Goal: Answer question/provide support: Share knowledge or assist other users

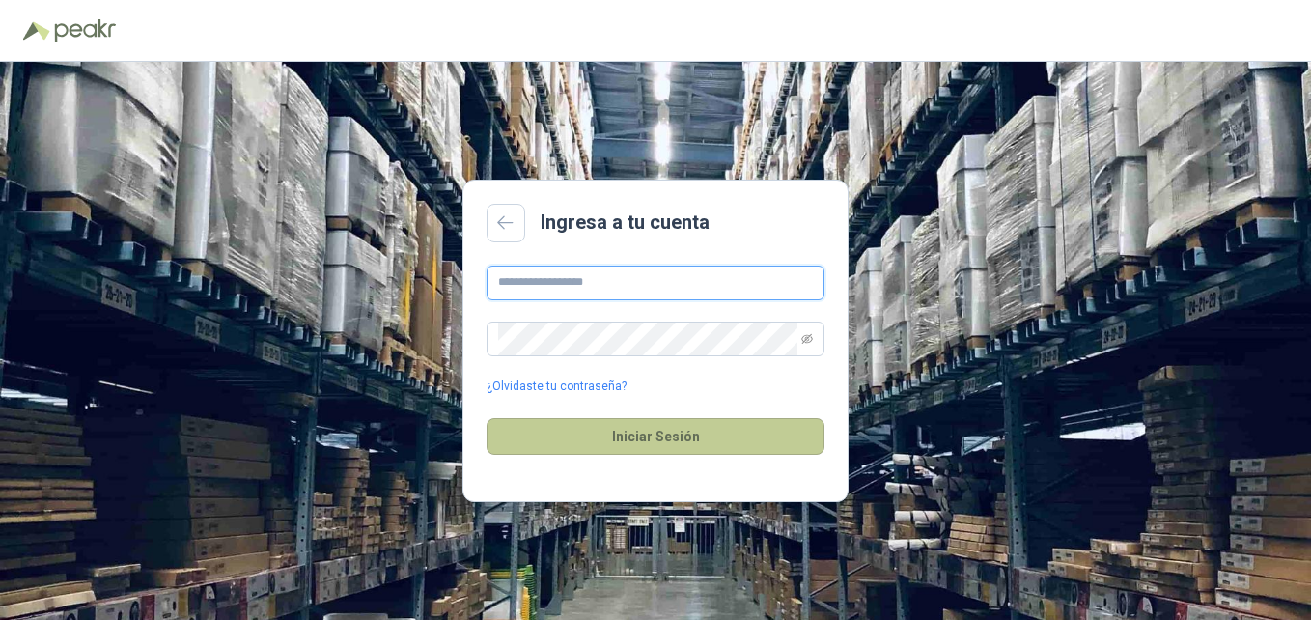
type input "**********"
click at [630, 437] on button "Iniciar Sesión" at bounding box center [656, 436] width 338 height 37
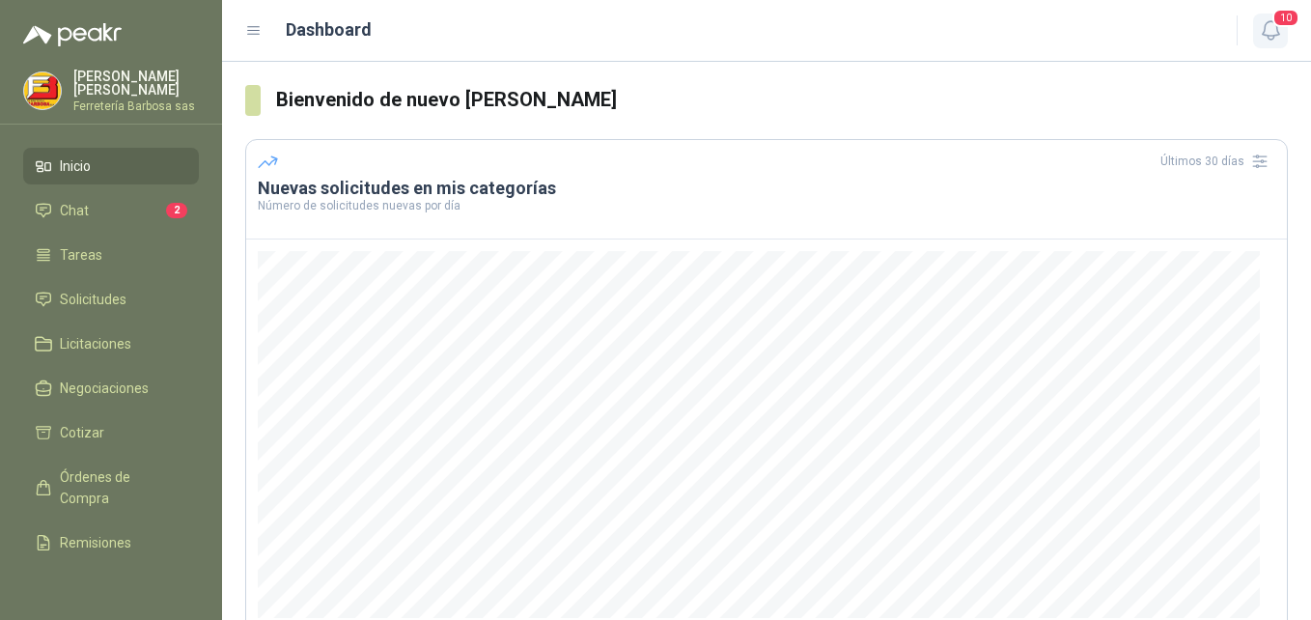
click at [1269, 30] on icon "button" at bounding box center [1271, 30] width 24 height 24
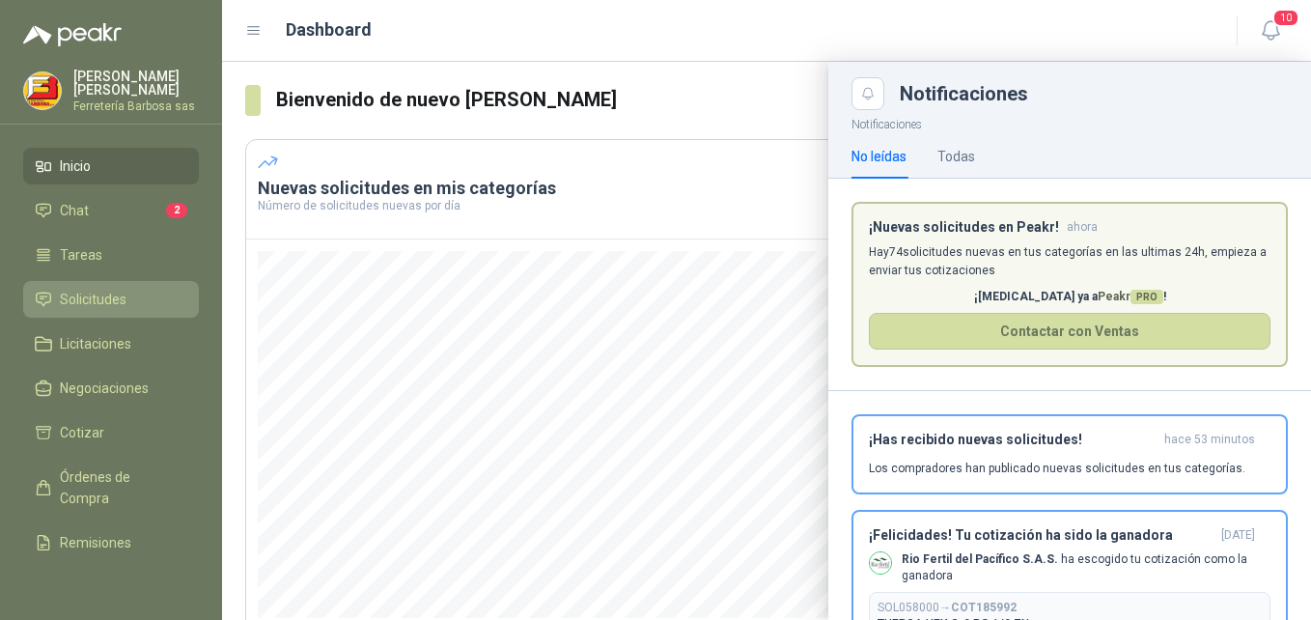
click at [105, 306] on span "Solicitudes" at bounding box center [93, 299] width 67 height 21
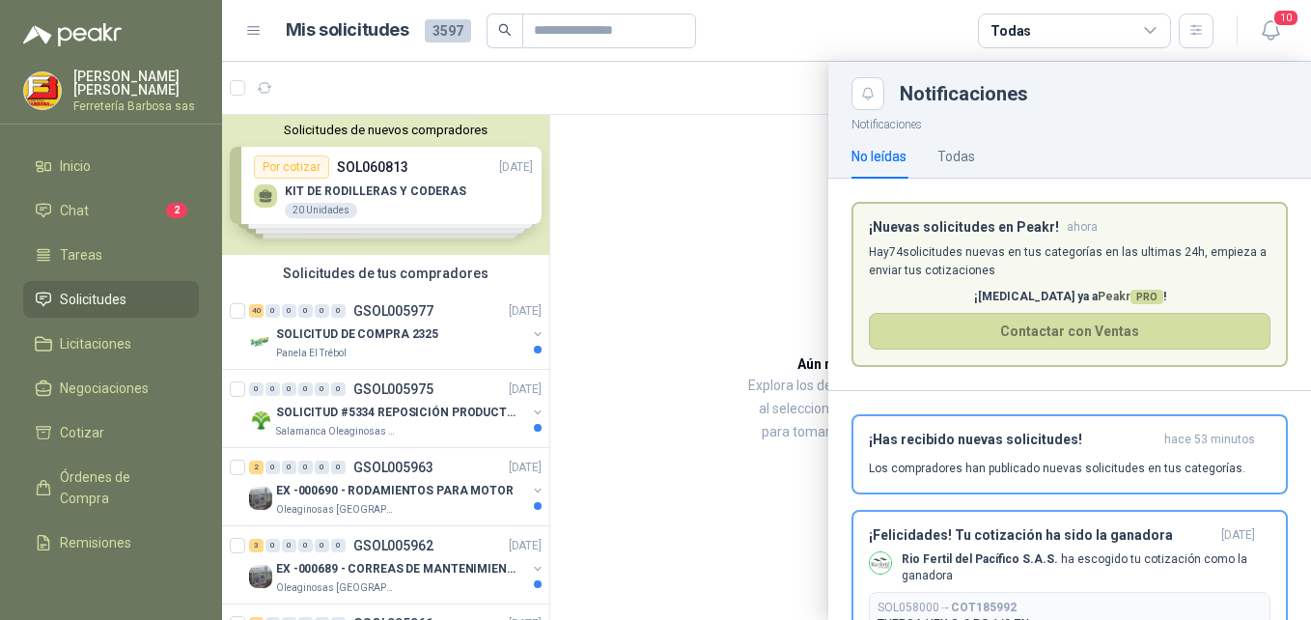
click at [646, 263] on div at bounding box center [766, 341] width 1089 height 558
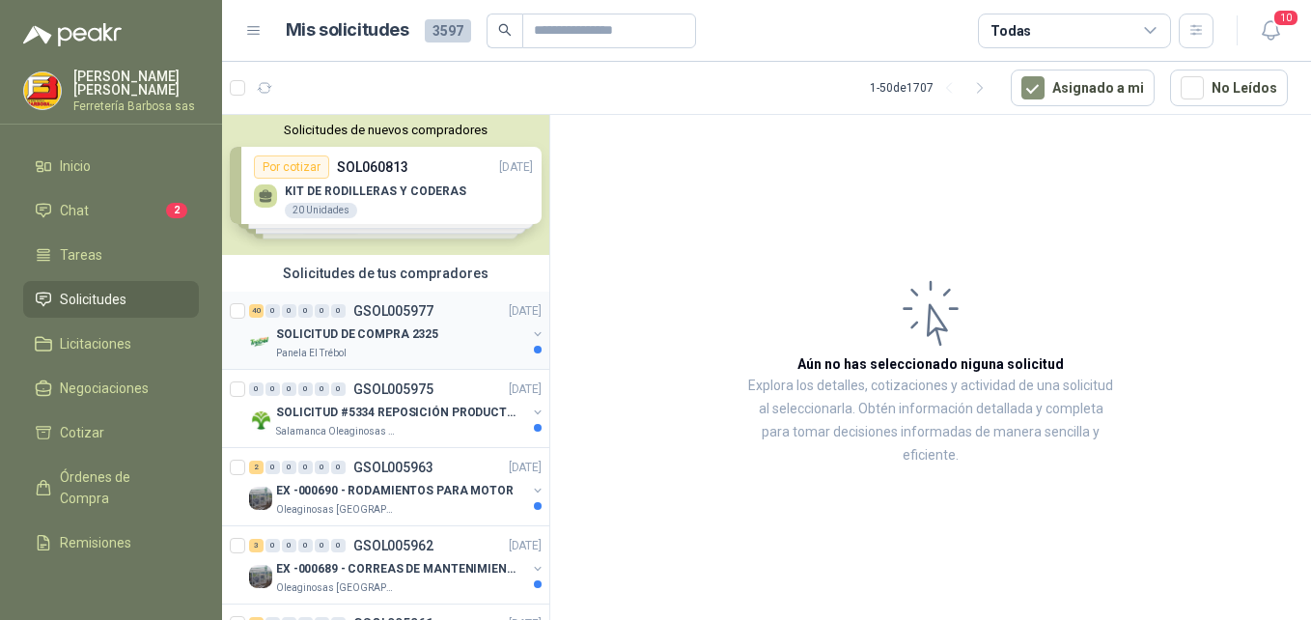
click at [368, 332] on p "SOLICITUD DE COMPRA 2325" at bounding box center [357, 334] width 162 height 18
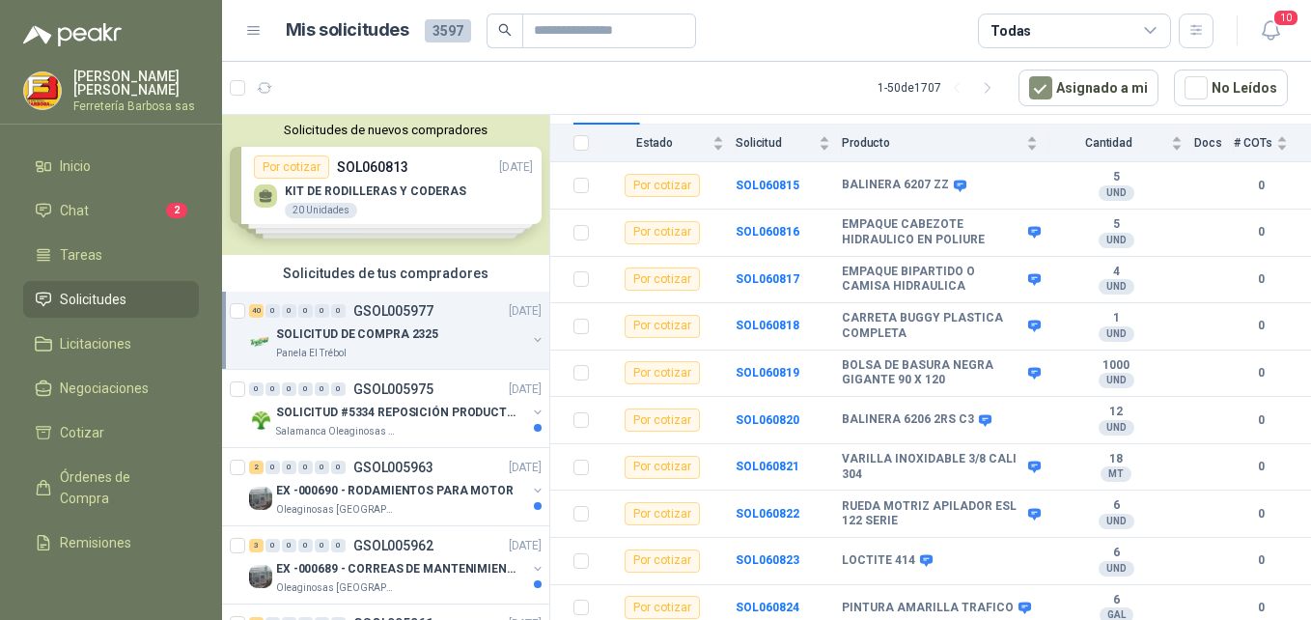
scroll to position [240, 0]
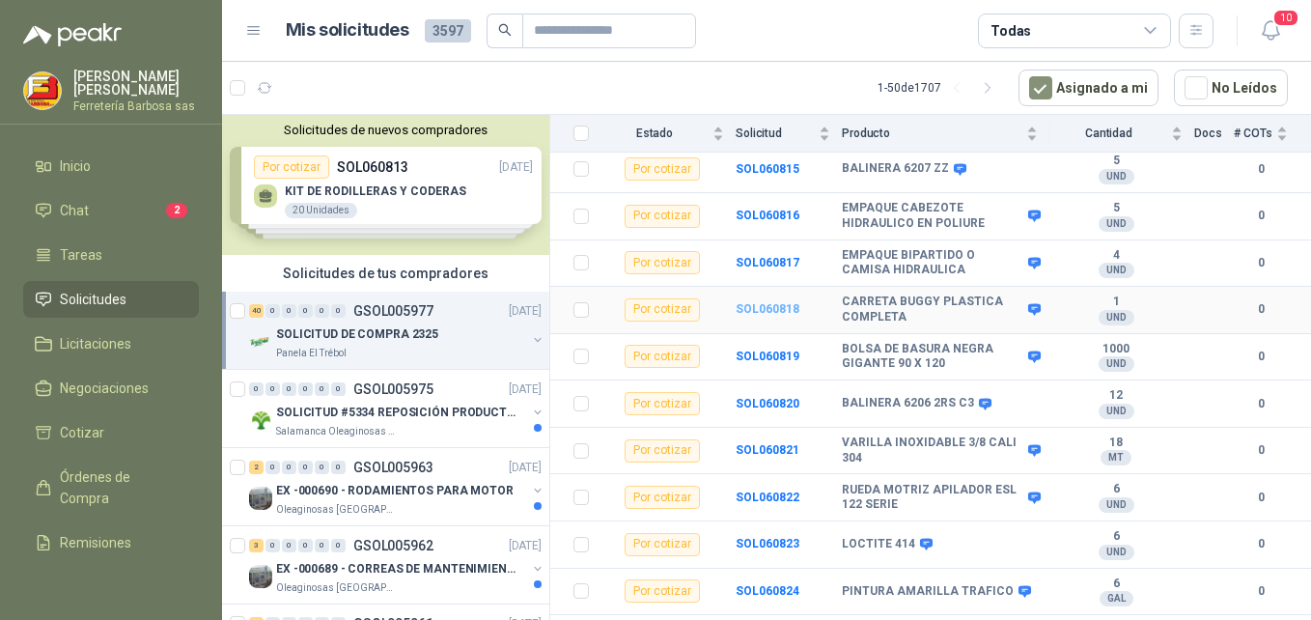
click at [771, 302] on b "SOL060818" at bounding box center [768, 309] width 64 height 14
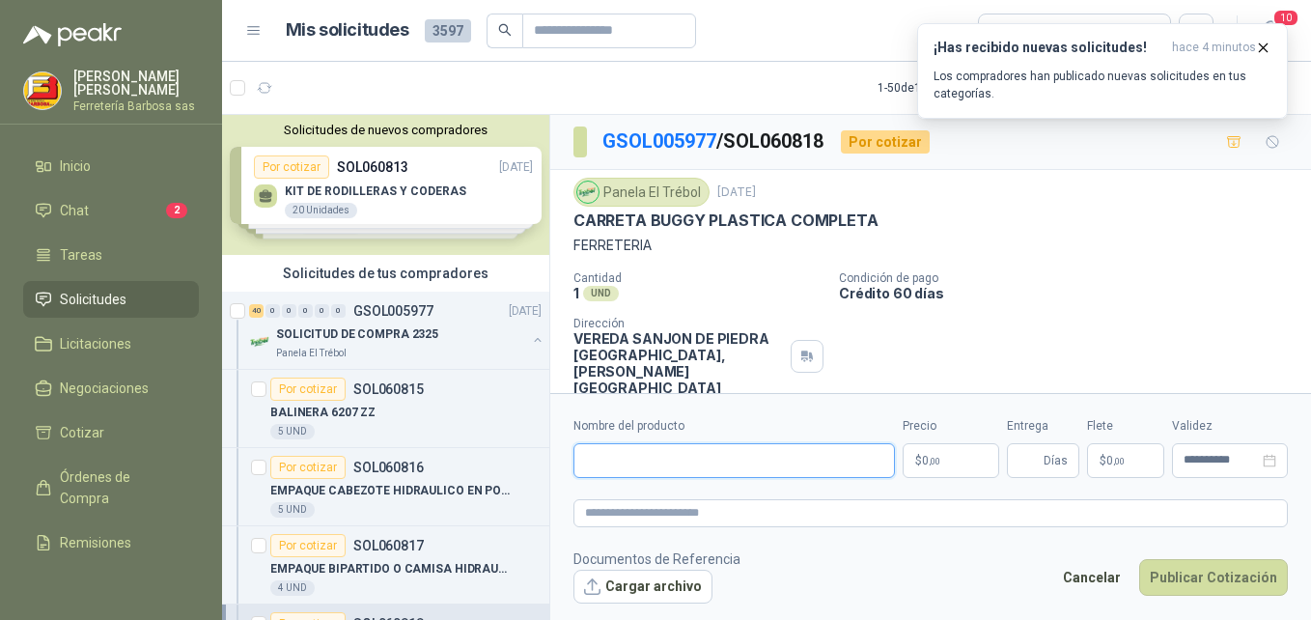
click at [629, 461] on input "Nombre del producto" at bounding box center [733, 460] width 321 height 35
paste input "**********"
type input "**********"
click at [923, 457] on span "0 ,00" at bounding box center [931, 461] width 18 height 12
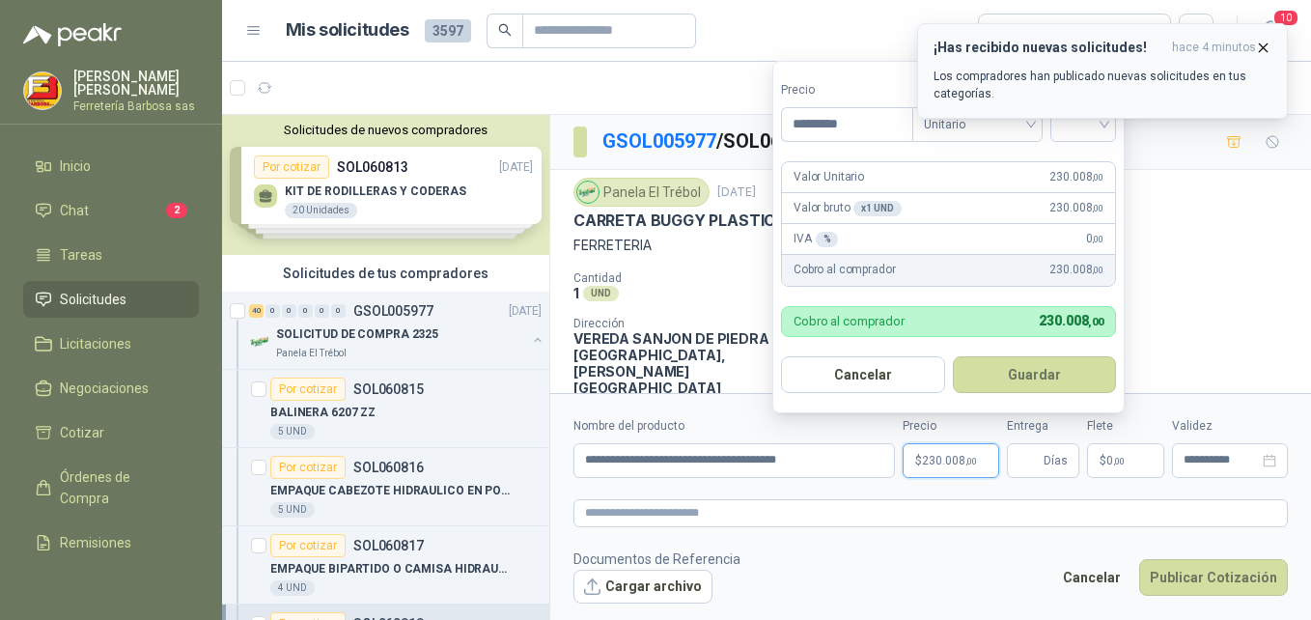
type input "*********"
click at [1258, 48] on icon "button" at bounding box center [1263, 48] width 16 height 16
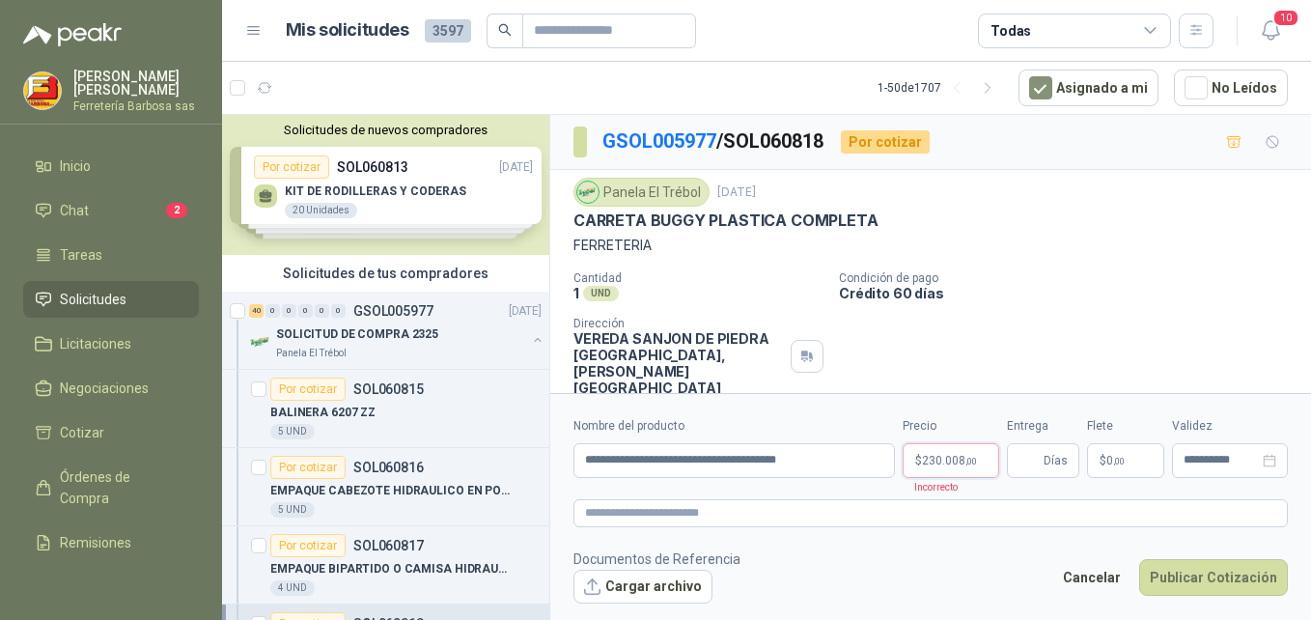
click at [940, 470] on p "$ 230.008 ,00" at bounding box center [951, 460] width 97 height 35
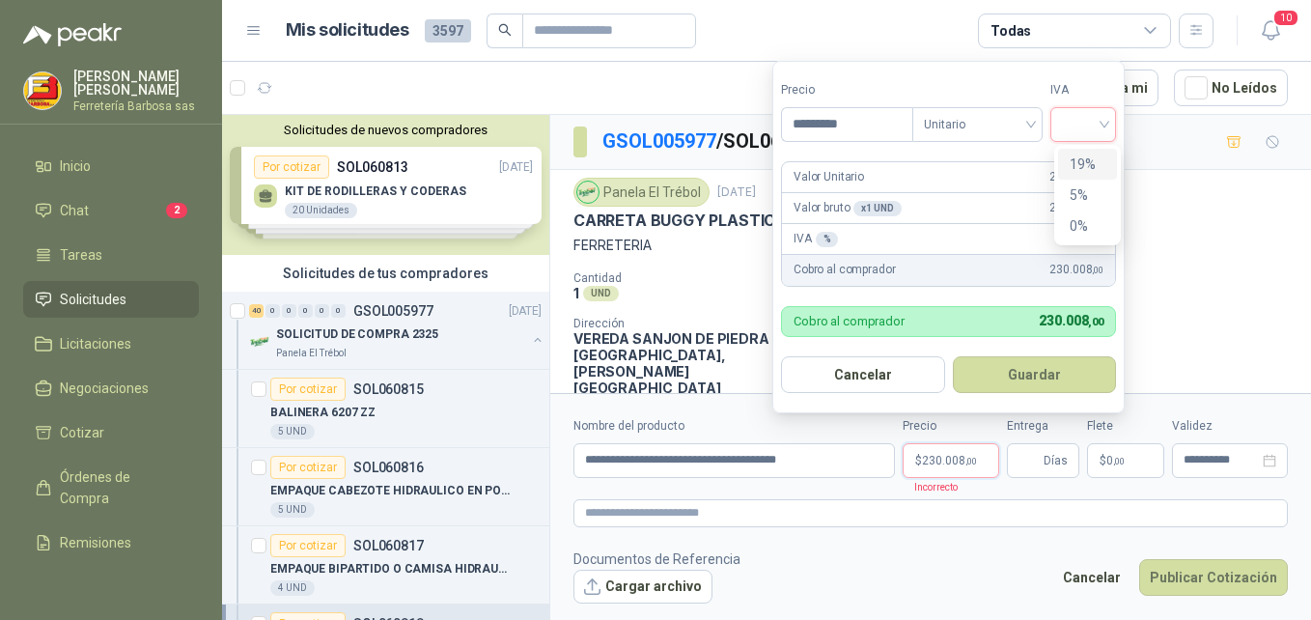
click at [1104, 123] on input "search" at bounding box center [1083, 122] width 42 height 29
click at [1081, 162] on div "19%" at bounding box center [1088, 164] width 36 height 21
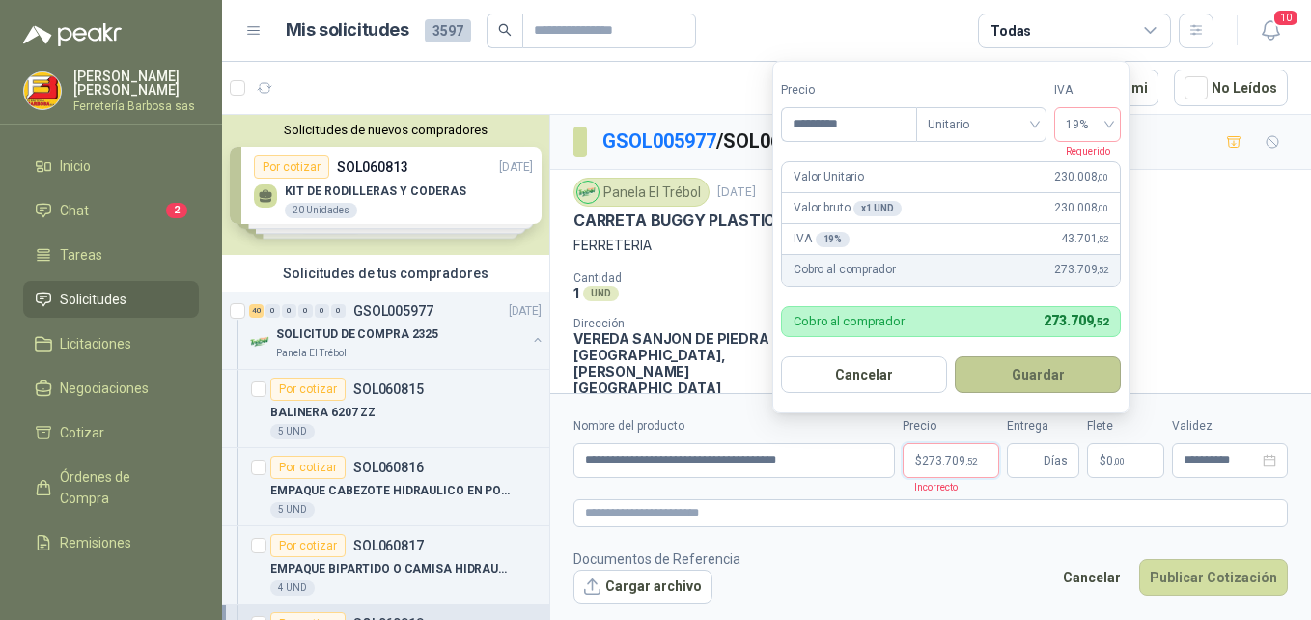
click at [988, 375] on button "Guardar" at bounding box center [1038, 374] width 166 height 37
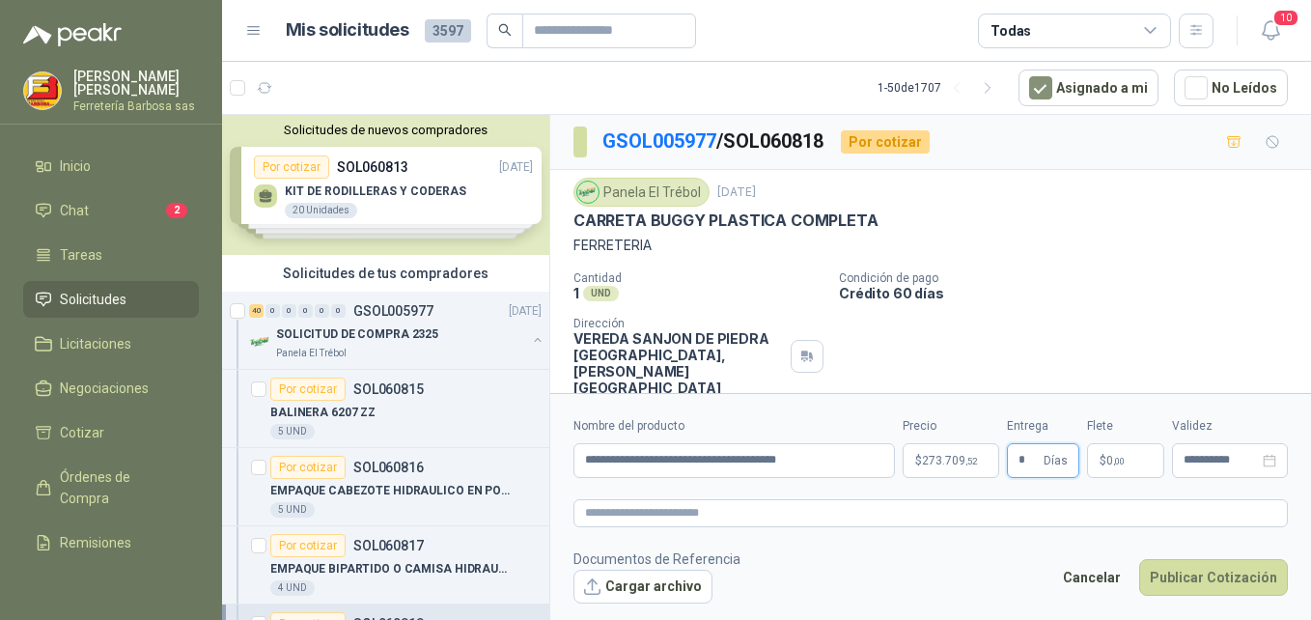
type input "*"
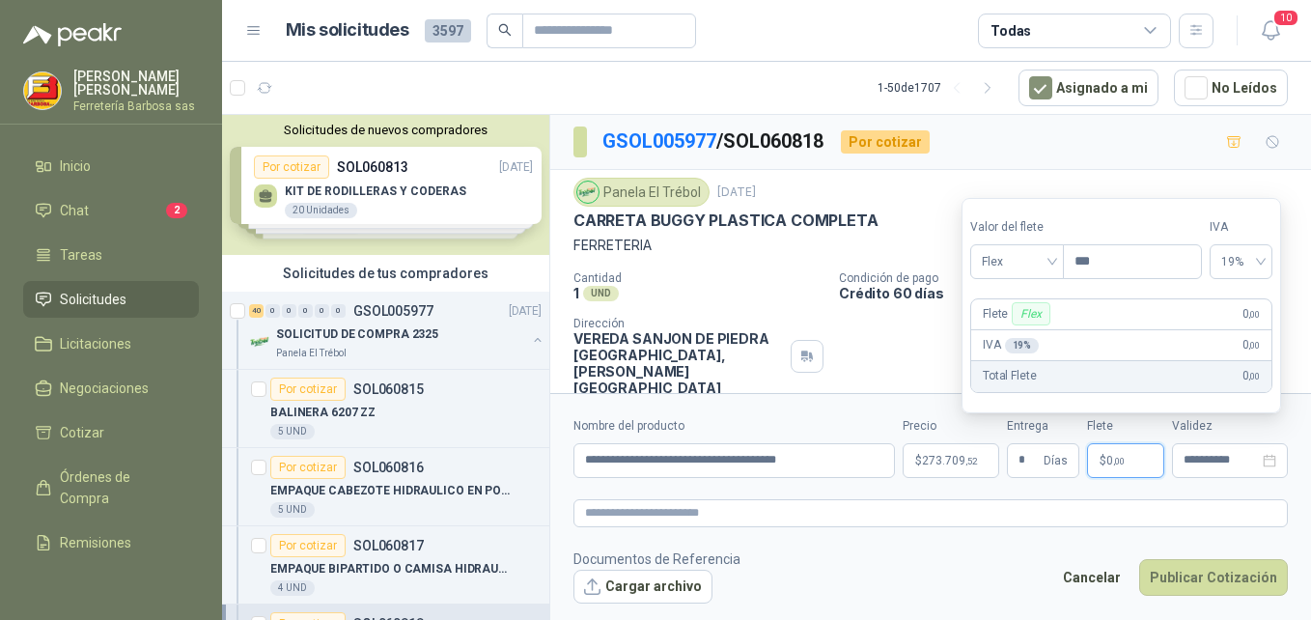
click at [1096, 457] on p "$ 0 ,00" at bounding box center [1125, 460] width 77 height 35
click at [1057, 266] on div "Flex" at bounding box center [1017, 261] width 94 height 35
click at [1018, 328] on div "Incluido" at bounding box center [1019, 332] width 67 height 21
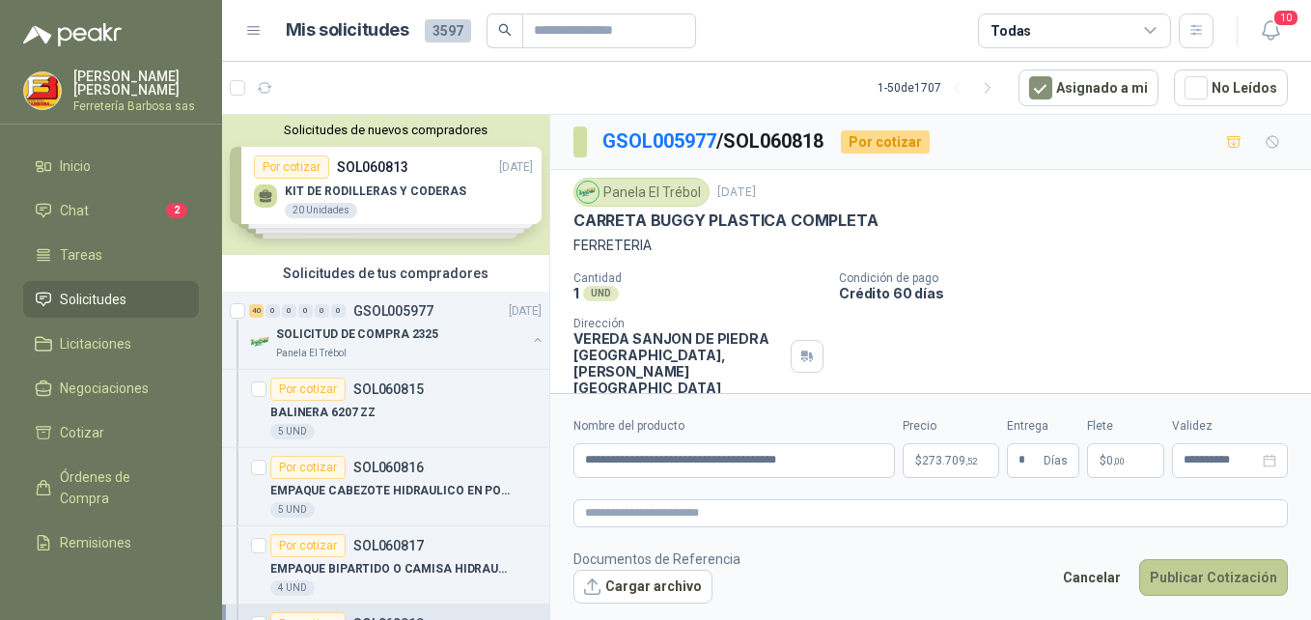
click at [1189, 583] on button "Publicar Cotización" at bounding box center [1213, 577] width 149 height 37
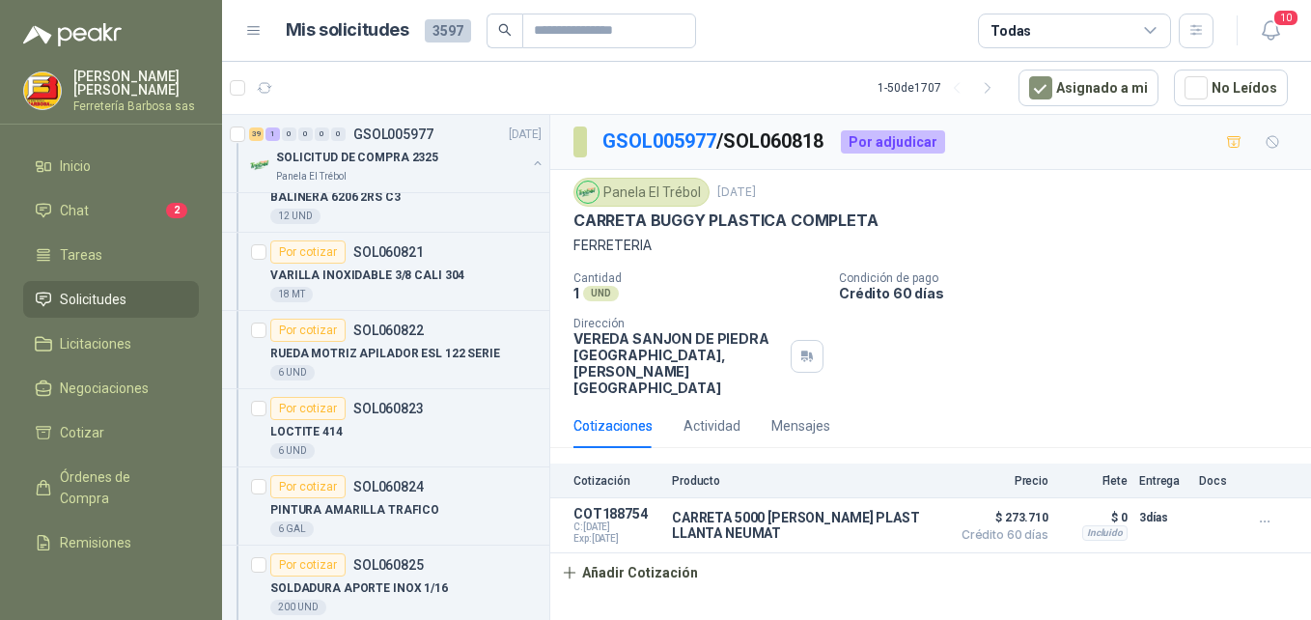
scroll to position [662, 0]
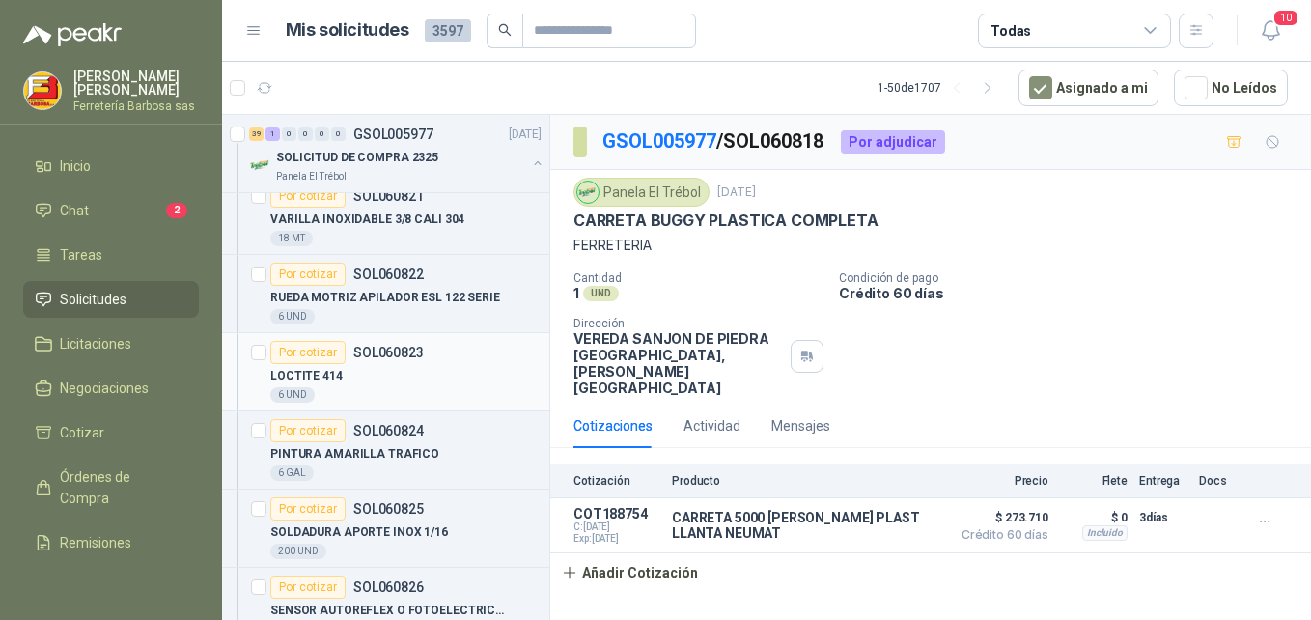
click at [307, 355] on div "Por cotizar" at bounding box center [307, 352] width 75 height 23
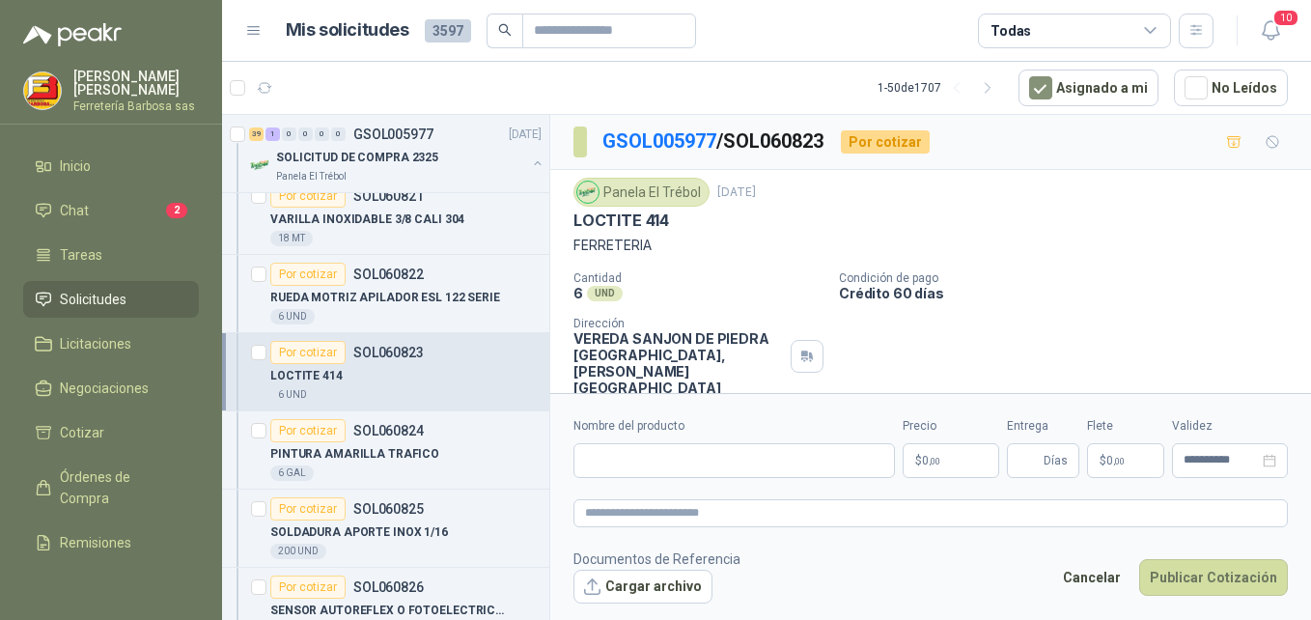
click at [661, 437] on div "Nombre del producto" at bounding box center [733, 447] width 321 height 61
click at [646, 450] on input "Nombre del producto" at bounding box center [733, 460] width 321 height 35
paste input "**********"
type input "**********"
click at [923, 466] on span "0 ,00" at bounding box center [931, 461] width 18 height 12
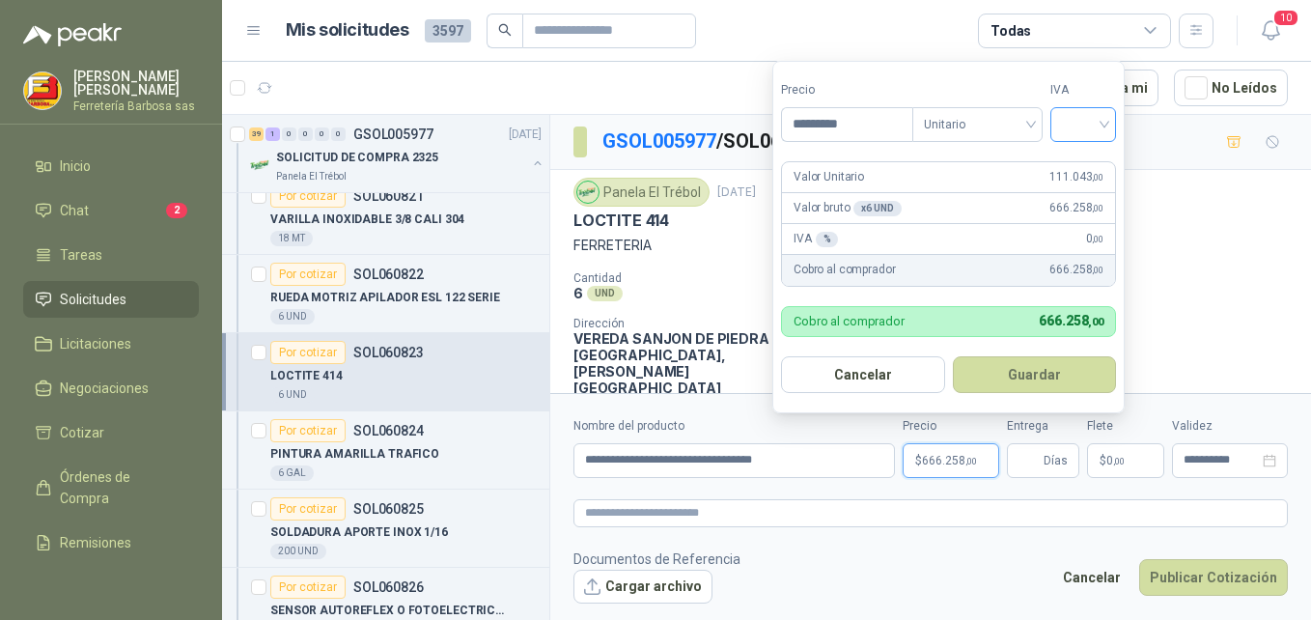
type input "*********"
click at [1102, 124] on input "search" at bounding box center [1083, 122] width 42 height 29
click at [1084, 161] on div "19%" at bounding box center [1088, 164] width 36 height 21
click at [1025, 374] on button "Guardar" at bounding box center [1038, 374] width 166 height 37
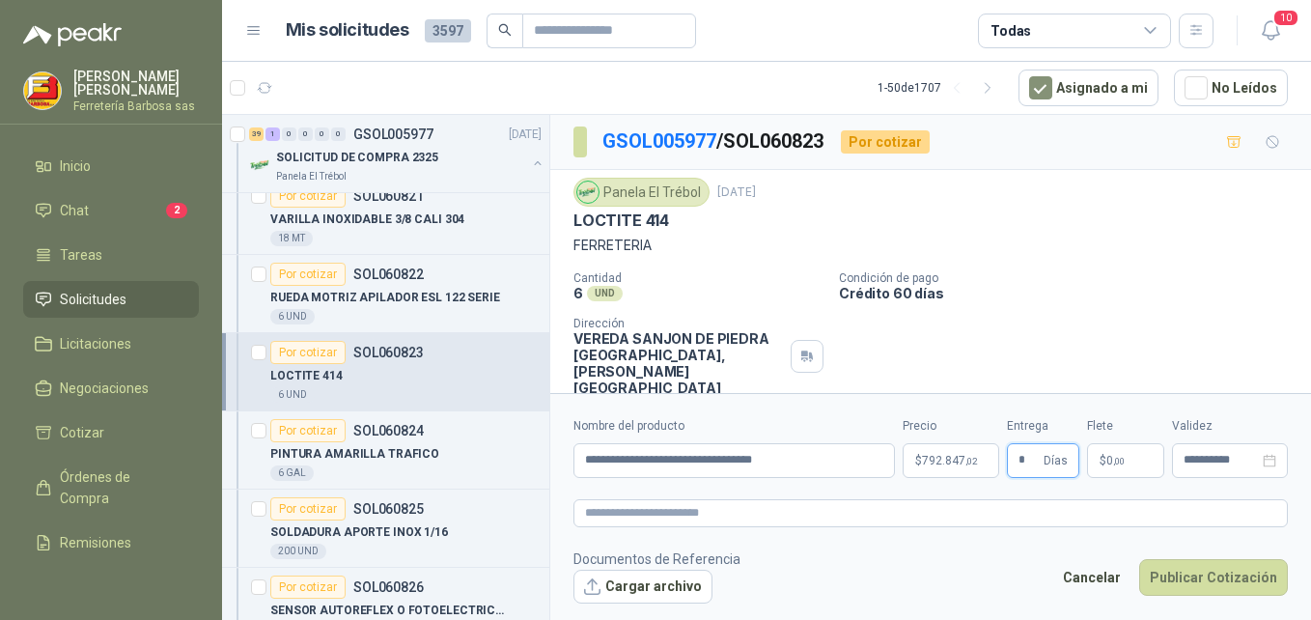
type input "*"
click at [1102, 463] on span "$" at bounding box center [1103, 461] width 7 height 12
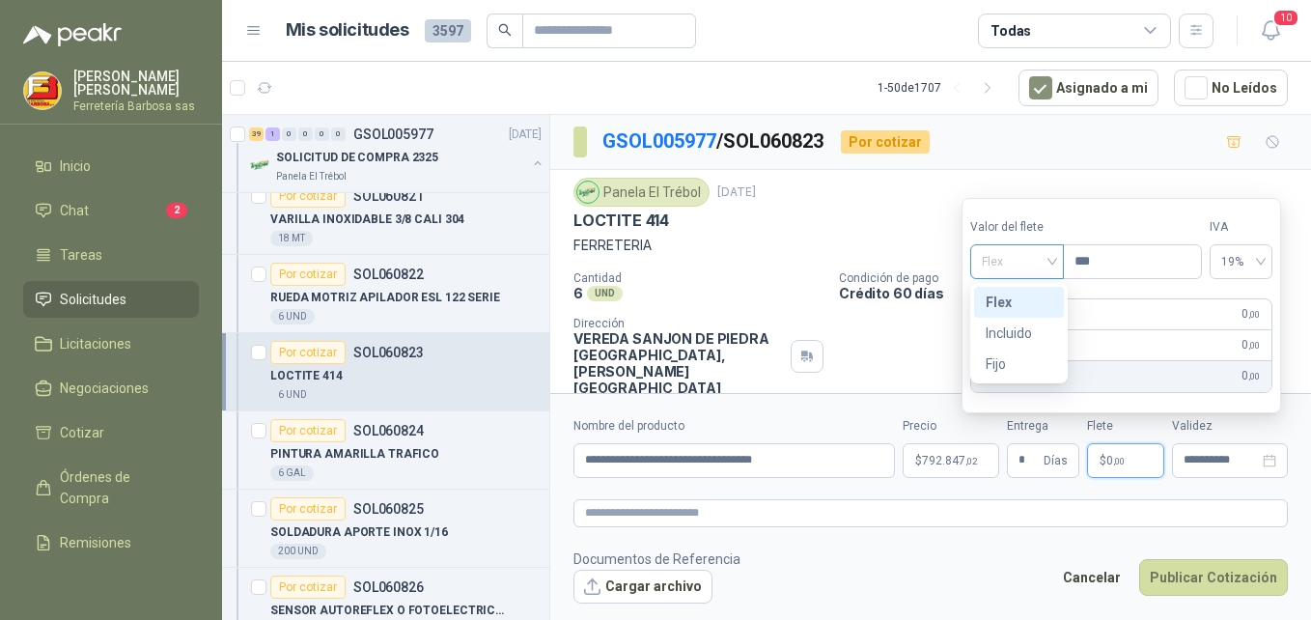
click at [1052, 264] on span "Flex" at bounding box center [1017, 261] width 70 height 29
click at [1031, 327] on div "Incluido" at bounding box center [1019, 332] width 67 height 21
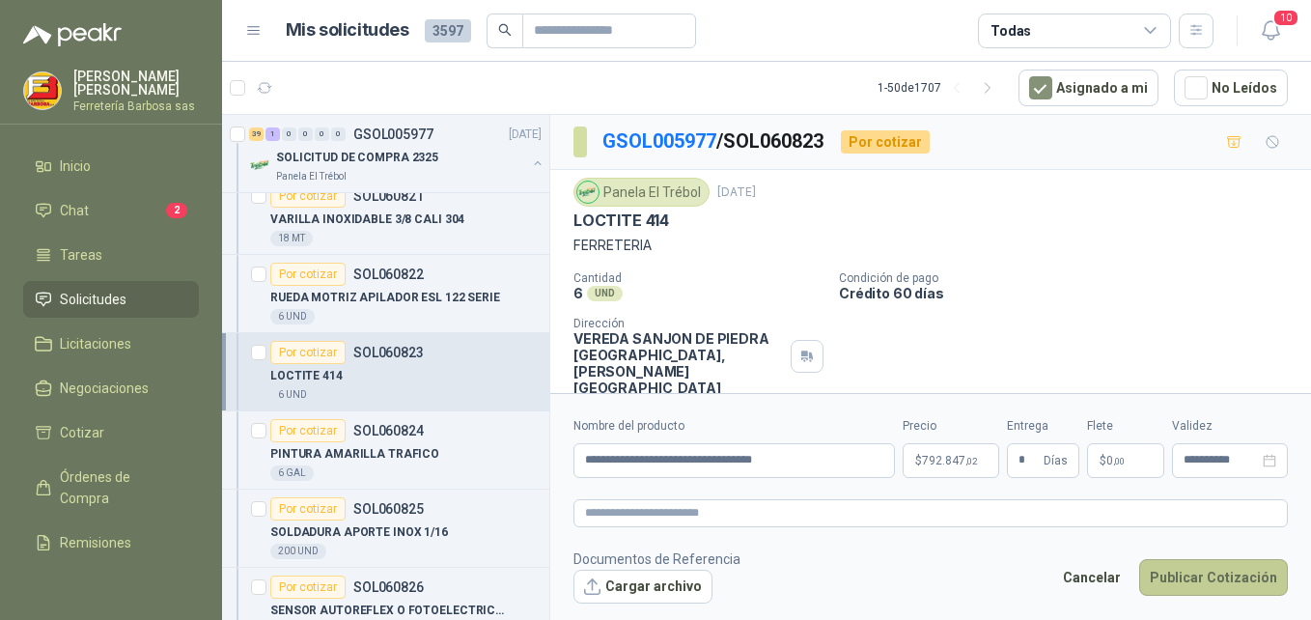
click at [1169, 586] on button "Publicar Cotización" at bounding box center [1213, 577] width 149 height 37
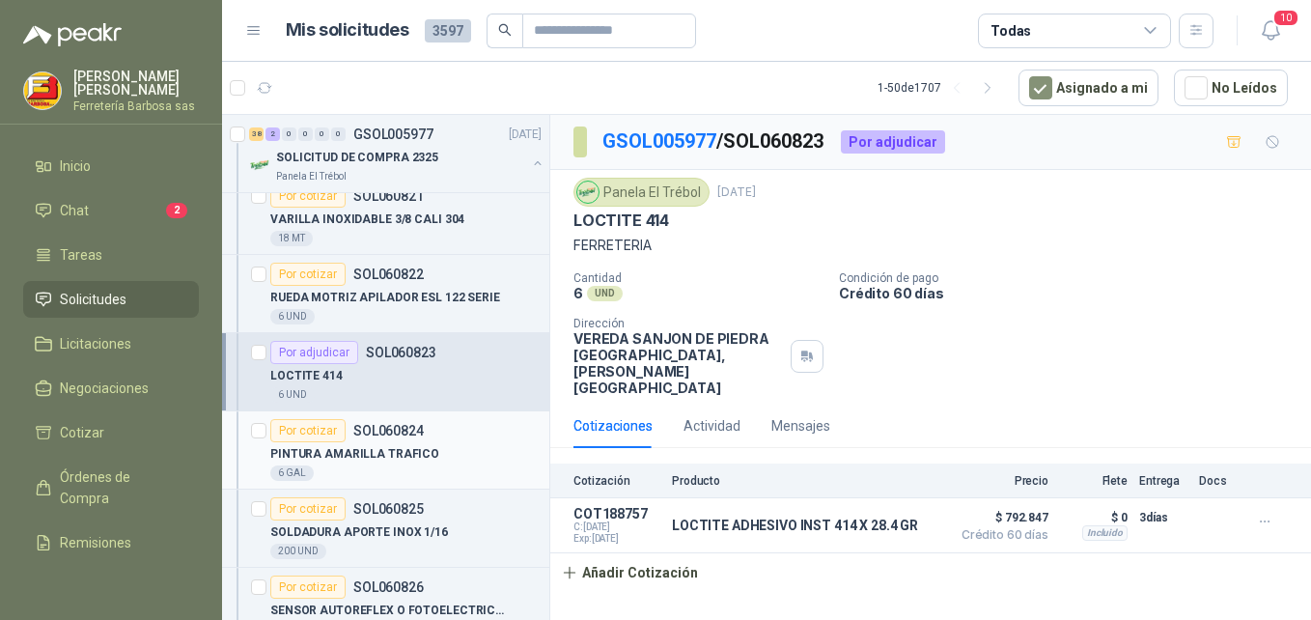
click at [305, 432] on div "Por cotizar" at bounding box center [307, 430] width 75 height 23
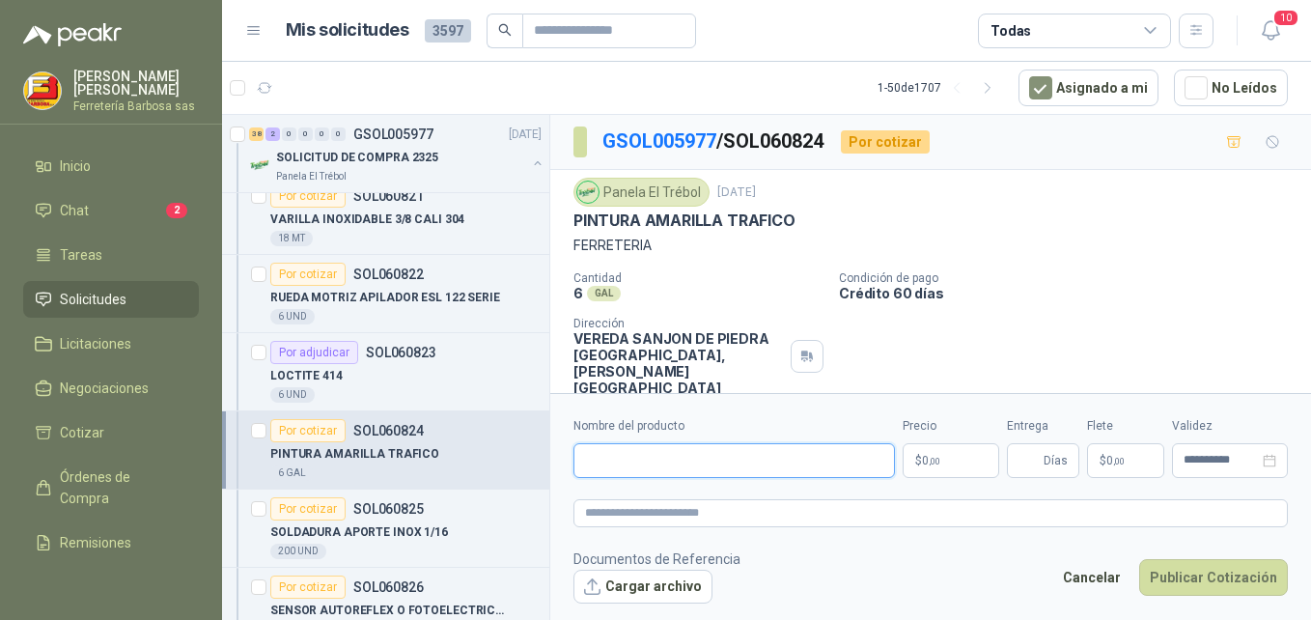
click at [668, 457] on input "Nombre del producto" at bounding box center [733, 460] width 321 height 35
paste input "**********"
type input "**********"
click at [932, 461] on span ",00" at bounding box center [935, 461] width 12 height 11
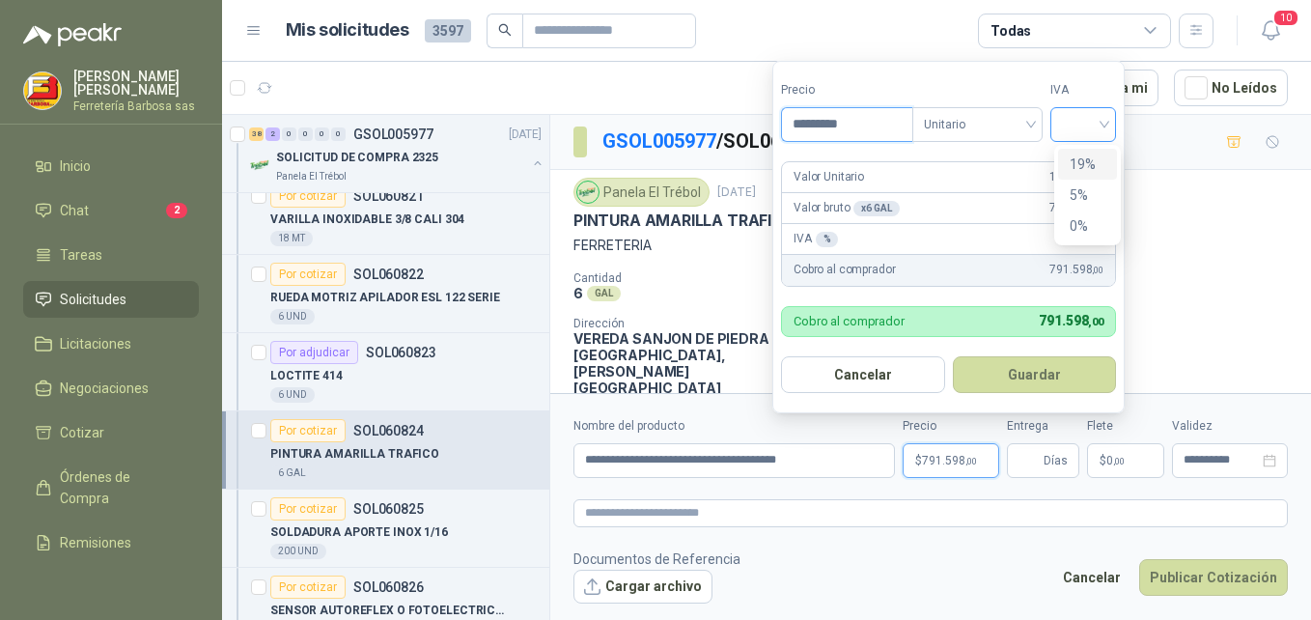
click at [1111, 129] on div at bounding box center [1083, 124] width 66 height 35
type input "*********"
click at [1082, 164] on div "19%" at bounding box center [1088, 164] width 36 height 21
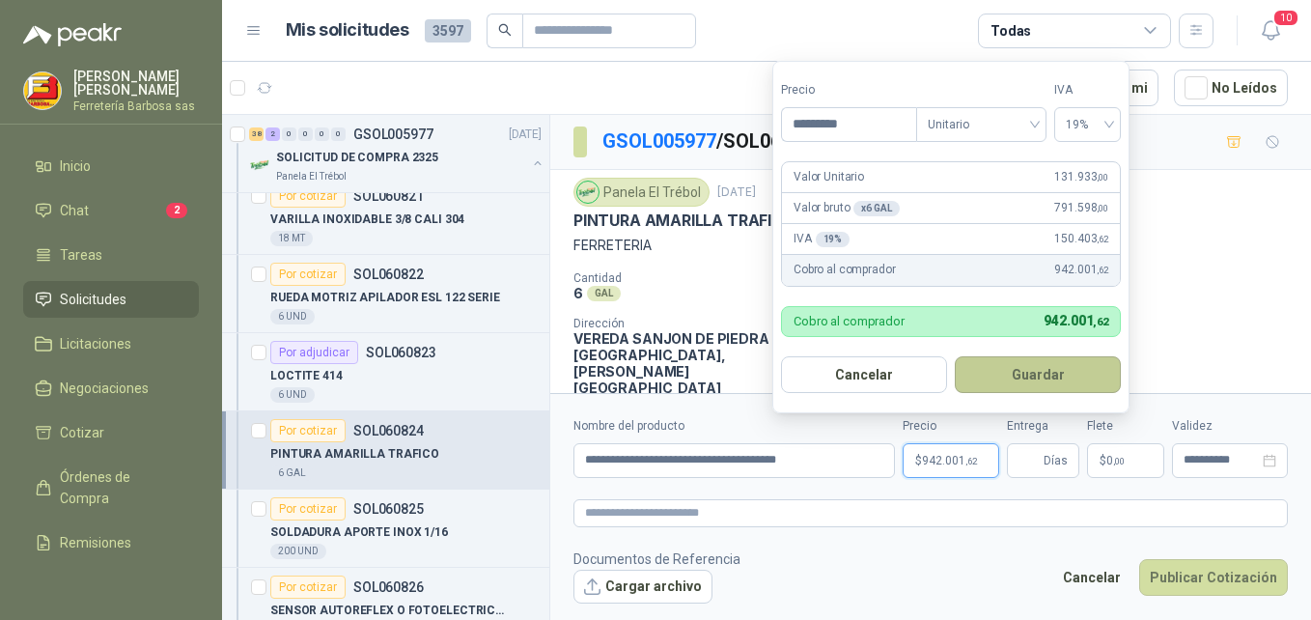
click at [1015, 371] on button "Guardar" at bounding box center [1038, 374] width 166 height 37
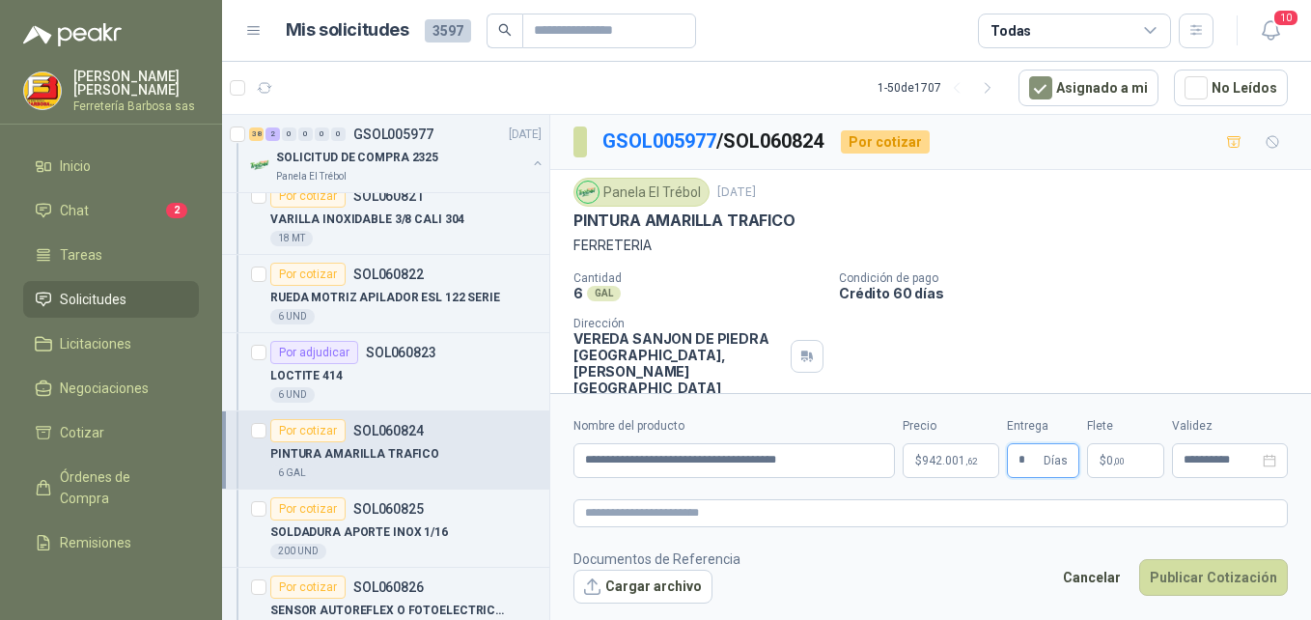
type input "*"
click at [1099, 449] on p "$ 0 ,00" at bounding box center [1125, 460] width 77 height 35
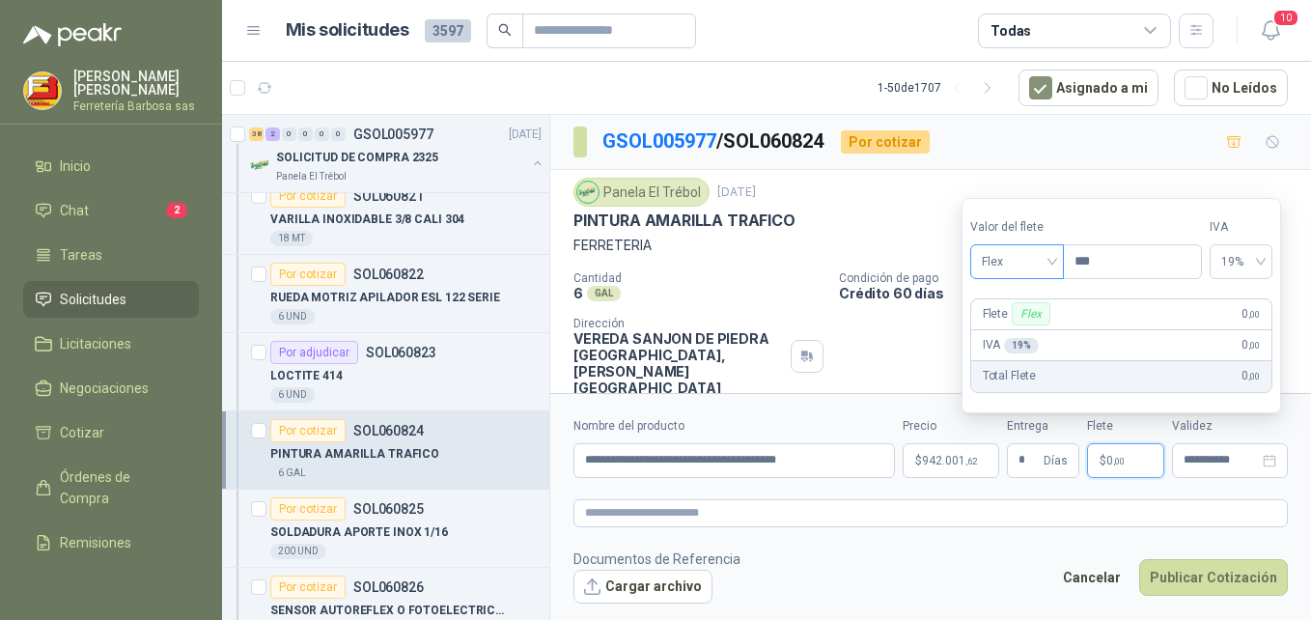
click at [1058, 258] on div "Flex" at bounding box center [1017, 261] width 94 height 35
click at [1011, 335] on div "Incluido" at bounding box center [1019, 332] width 67 height 21
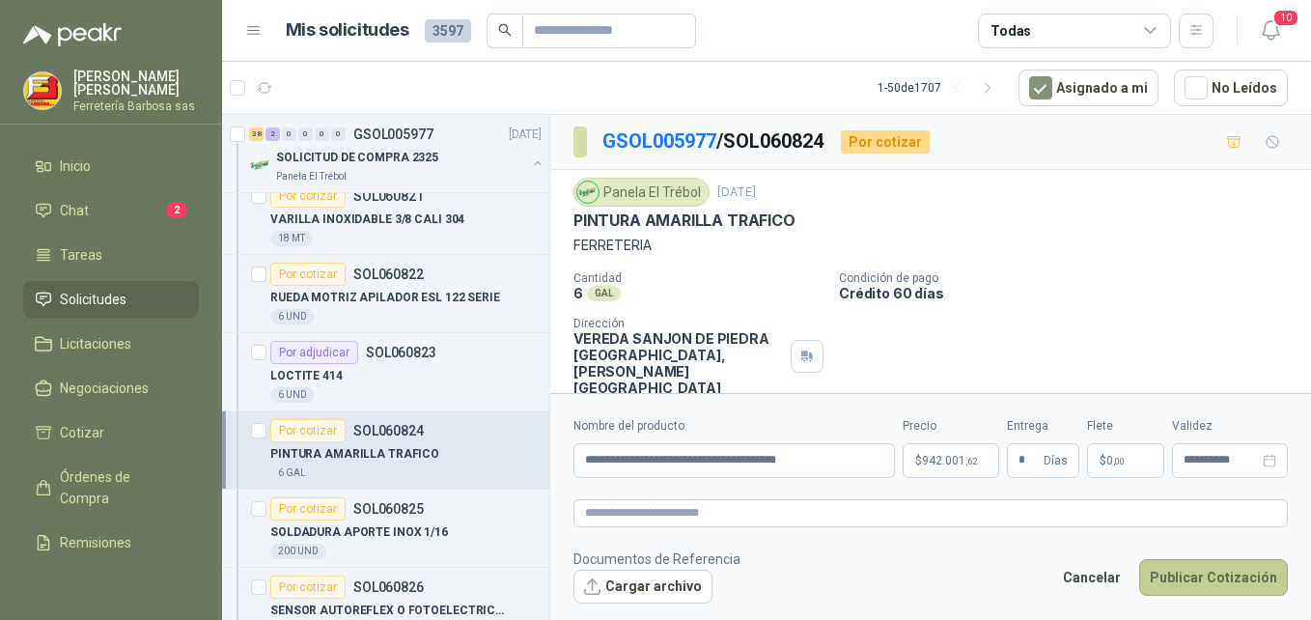
click at [1203, 582] on button "Publicar Cotización" at bounding box center [1213, 577] width 149 height 37
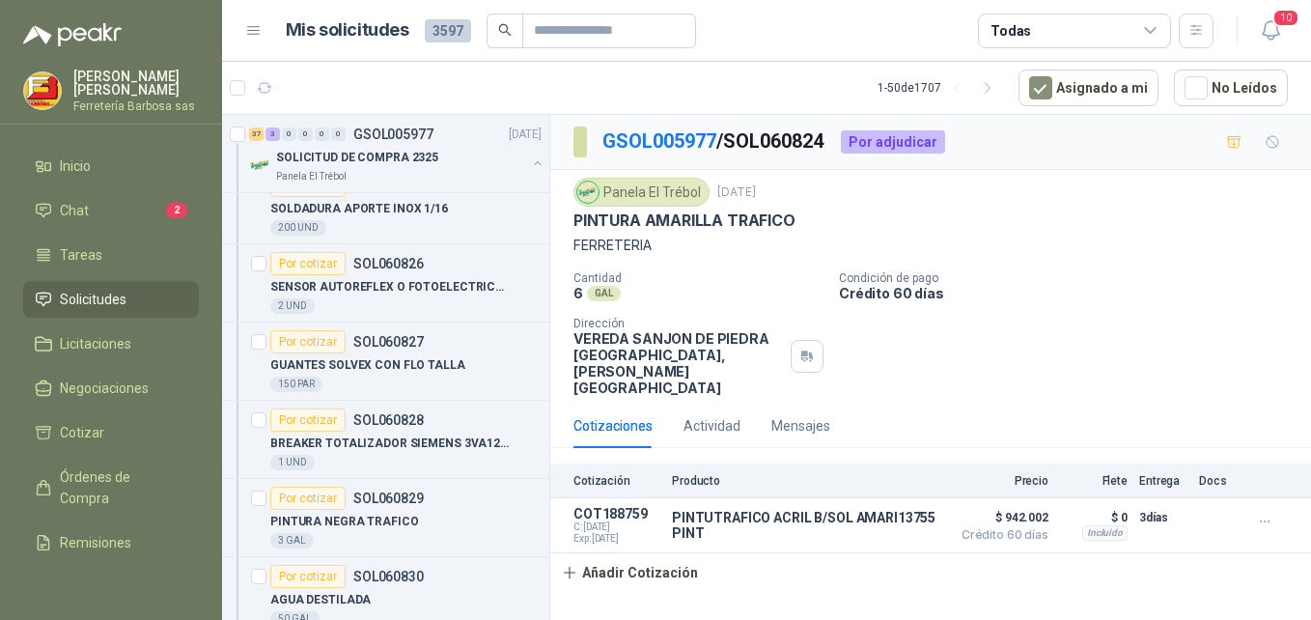
scroll to position [1084, 0]
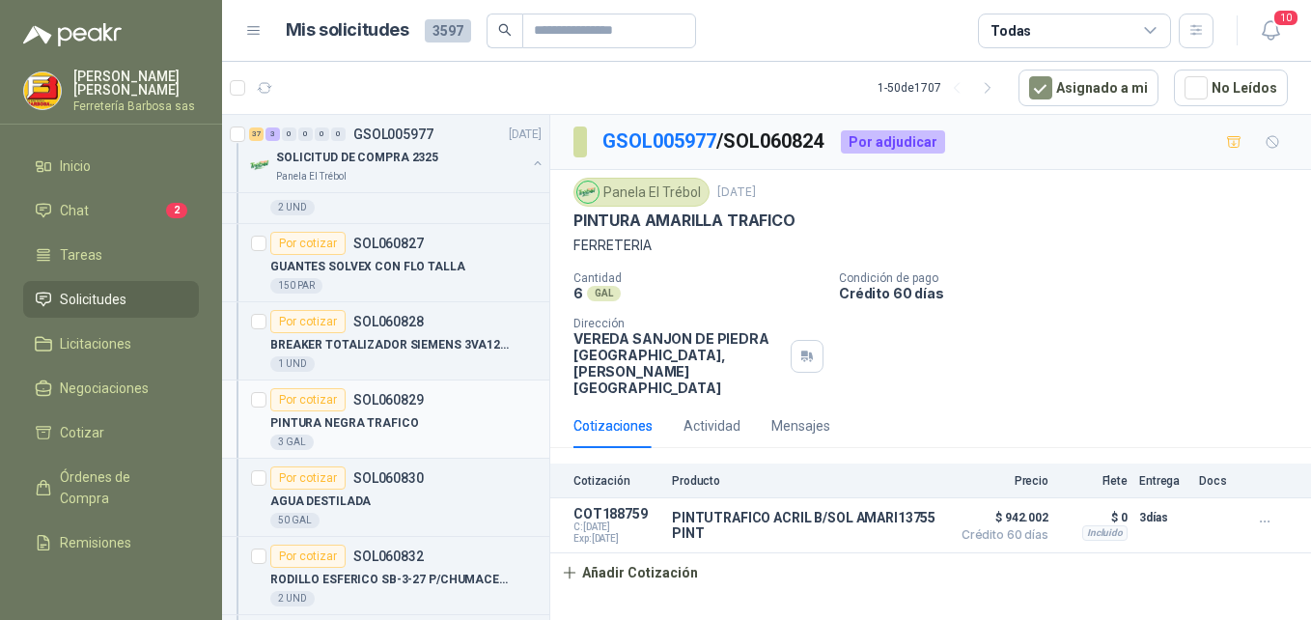
click at [305, 405] on div "Por cotizar" at bounding box center [307, 399] width 75 height 23
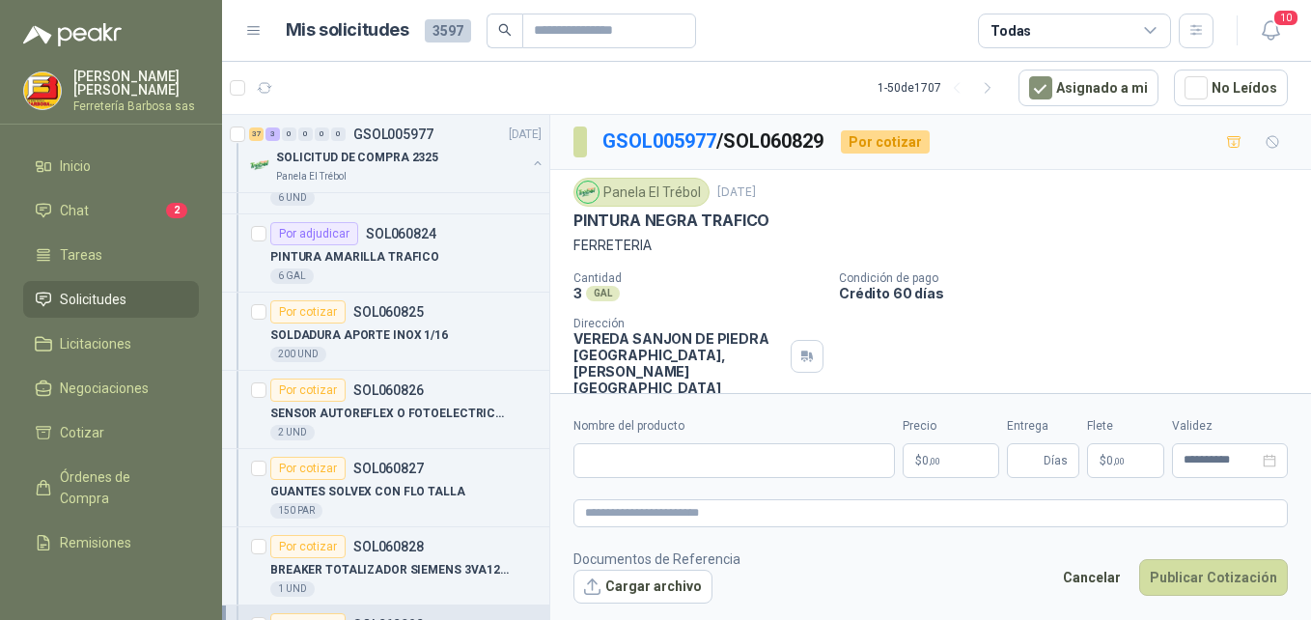
scroll to position [845, 0]
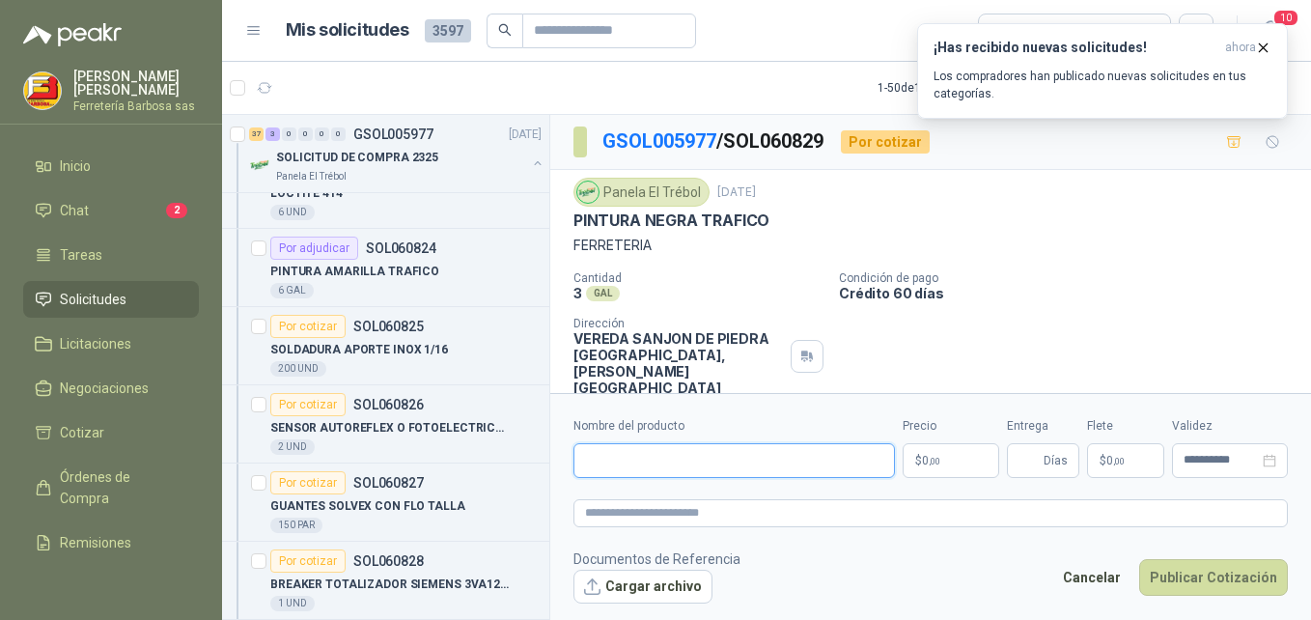
click at [742, 468] on input "Nombre del producto" at bounding box center [733, 460] width 321 height 35
paste input "**********"
type input "**********"
click at [919, 459] on p "$ 0 ,00" at bounding box center [951, 460] width 97 height 35
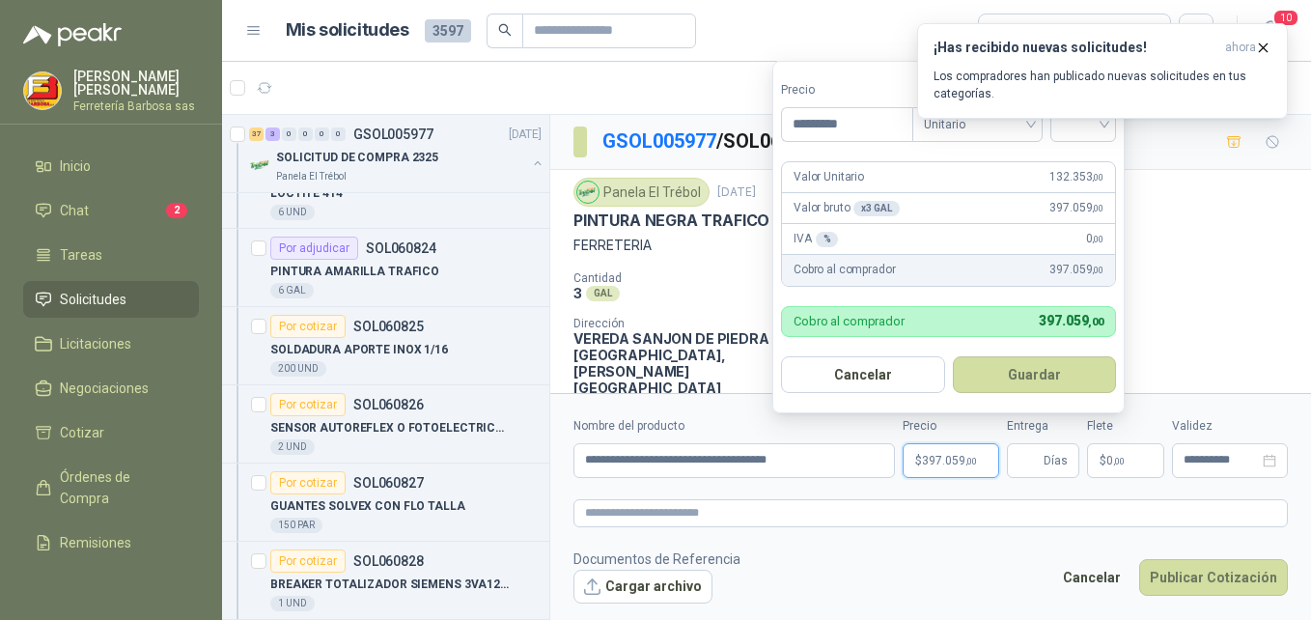
type input "*********"
click at [1108, 119] on div "¡Has recibido nuevas solicitudes! ahora Los compradores han publicado nuevas so…" at bounding box center [1102, 71] width 371 height 96
click at [967, 464] on span ",00" at bounding box center [971, 461] width 12 height 11
click at [1266, 51] on icon "button" at bounding box center [1263, 48] width 16 height 16
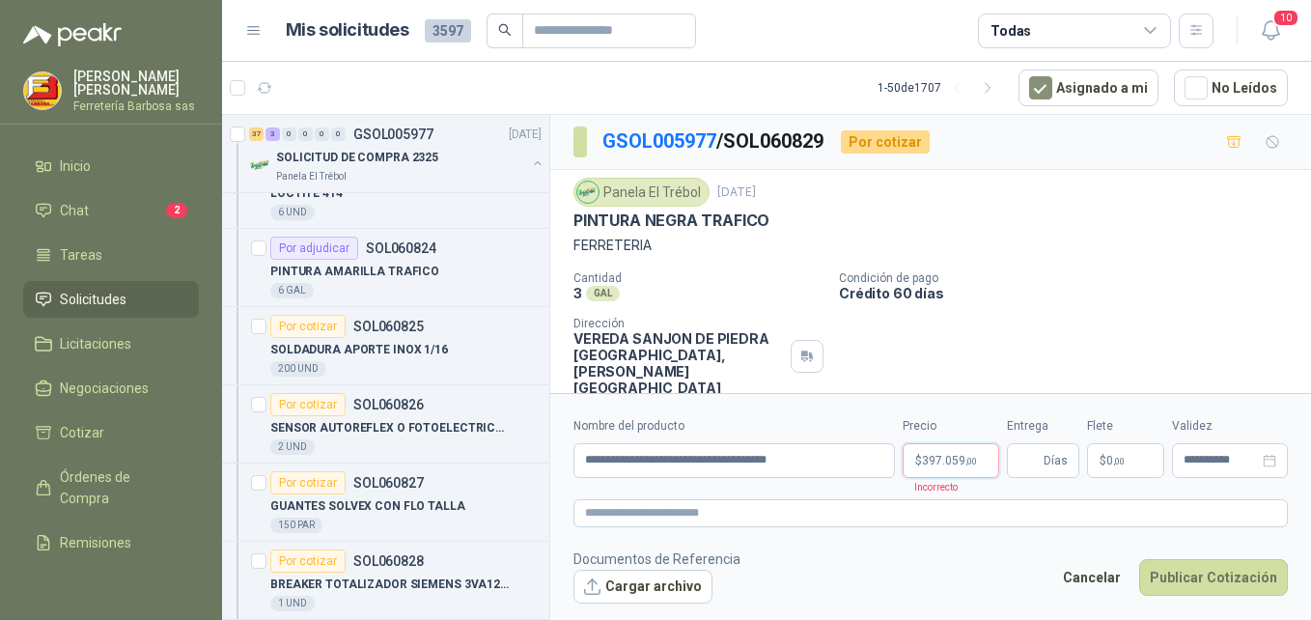
click at [968, 471] on p "$ 397.059 ,00" at bounding box center [951, 460] width 97 height 35
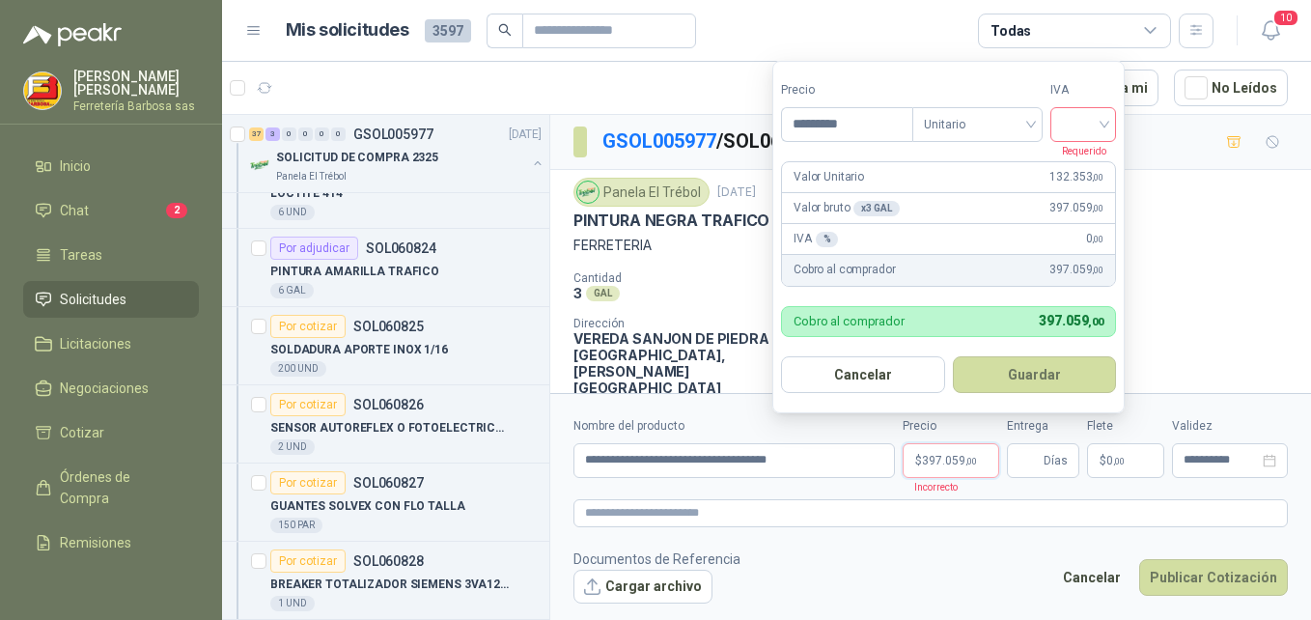
click at [1103, 122] on input "search" at bounding box center [1083, 122] width 42 height 29
click at [1081, 162] on div "19%" at bounding box center [1088, 164] width 36 height 21
click at [1009, 371] on button "Guardar" at bounding box center [1038, 374] width 166 height 37
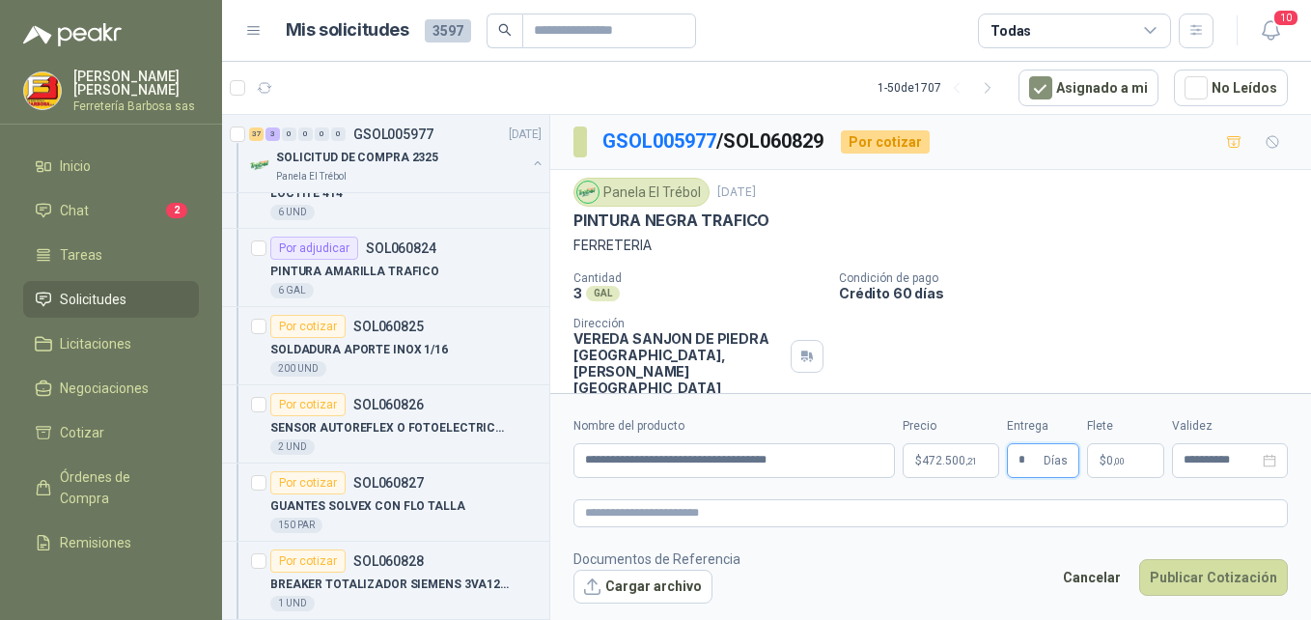
type input "*"
click at [1103, 460] on span "$" at bounding box center [1103, 461] width 7 height 12
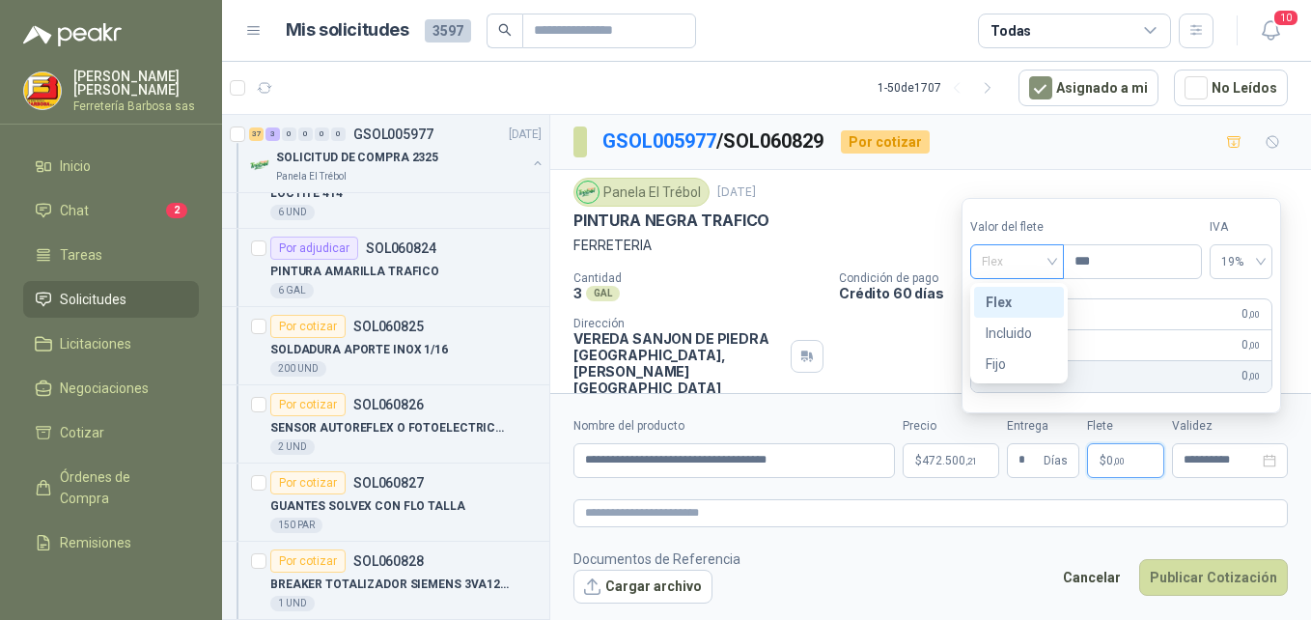
click at [1050, 262] on span "Flex" at bounding box center [1017, 261] width 70 height 29
click at [1007, 331] on div "Incluido" at bounding box center [1019, 332] width 67 height 21
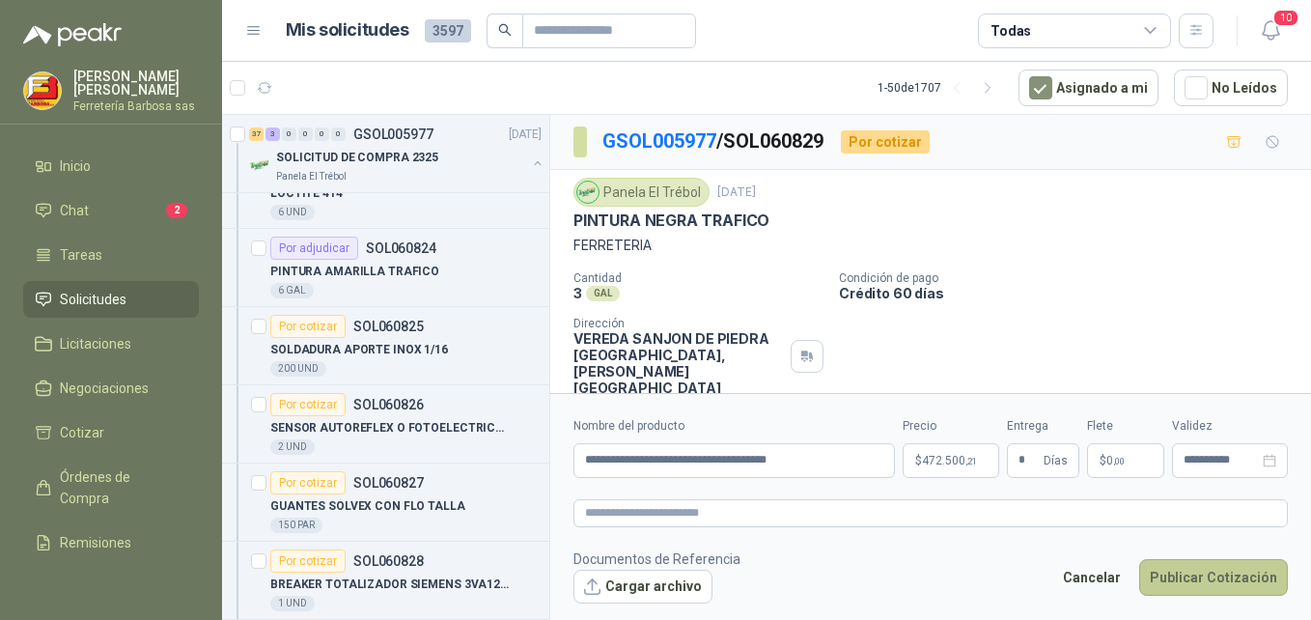
click at [1165, 578] on button "Publicar Cotización" at bounding box center [1213, 577] width 149 height 37
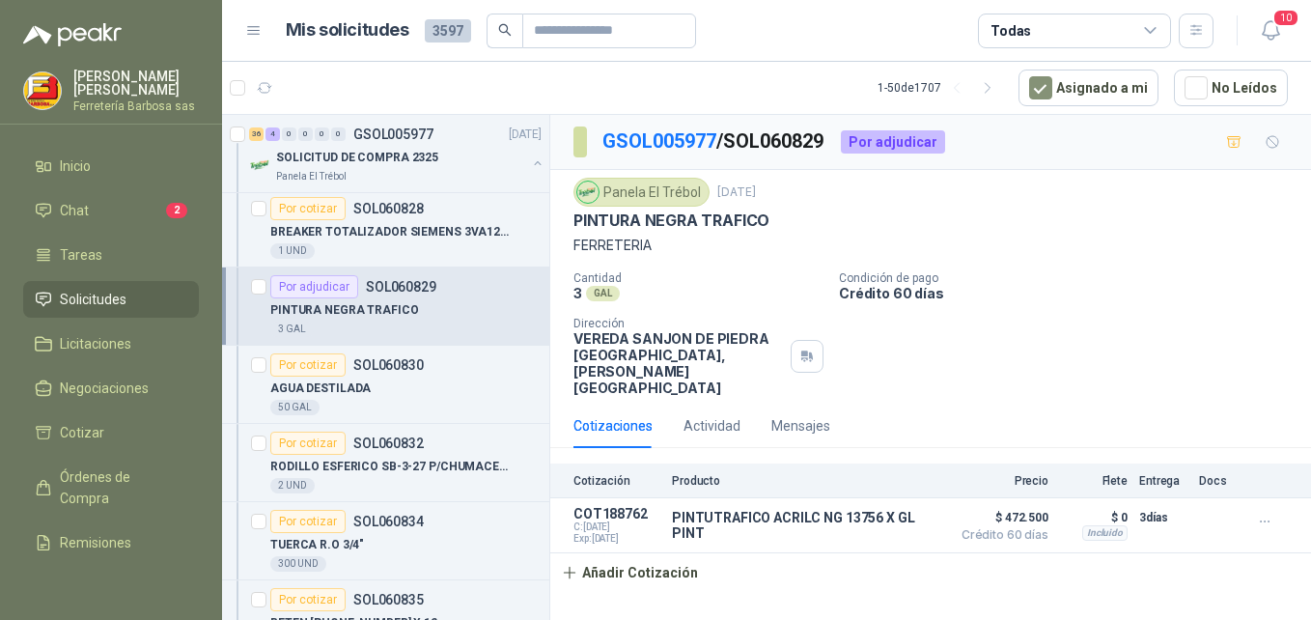
scroll to position [1239, 0]
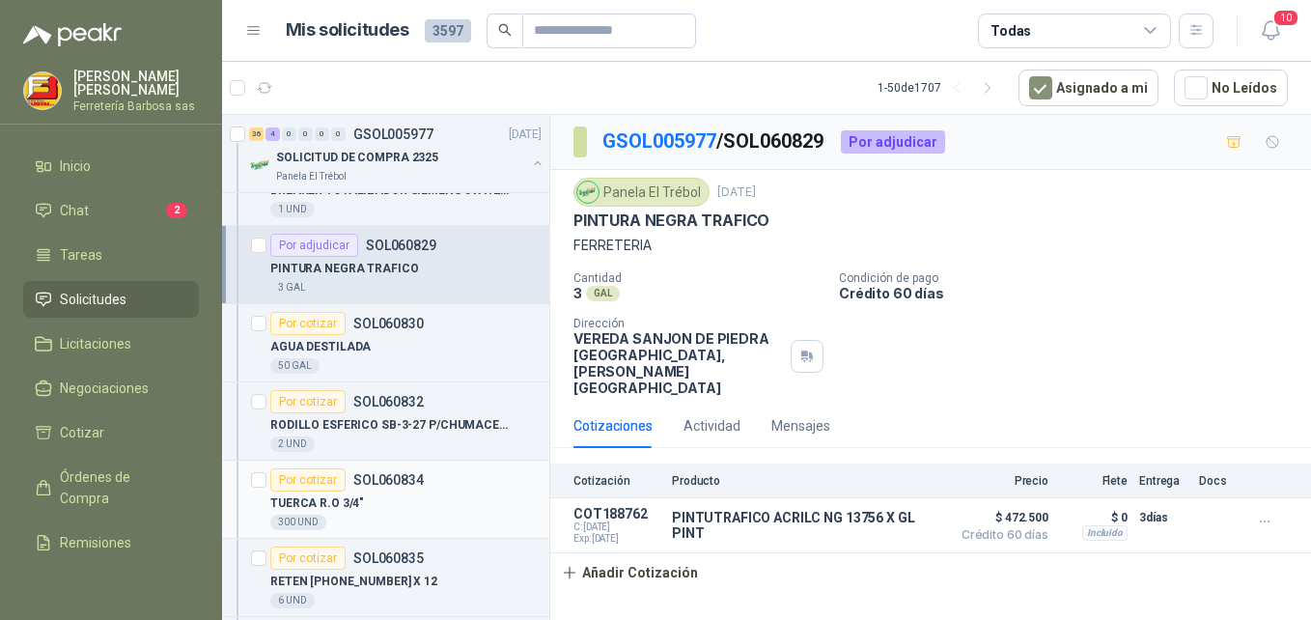
click at [301, 476] on div "Por cotizar" at bounding box center [307, 479] width 75 height 23
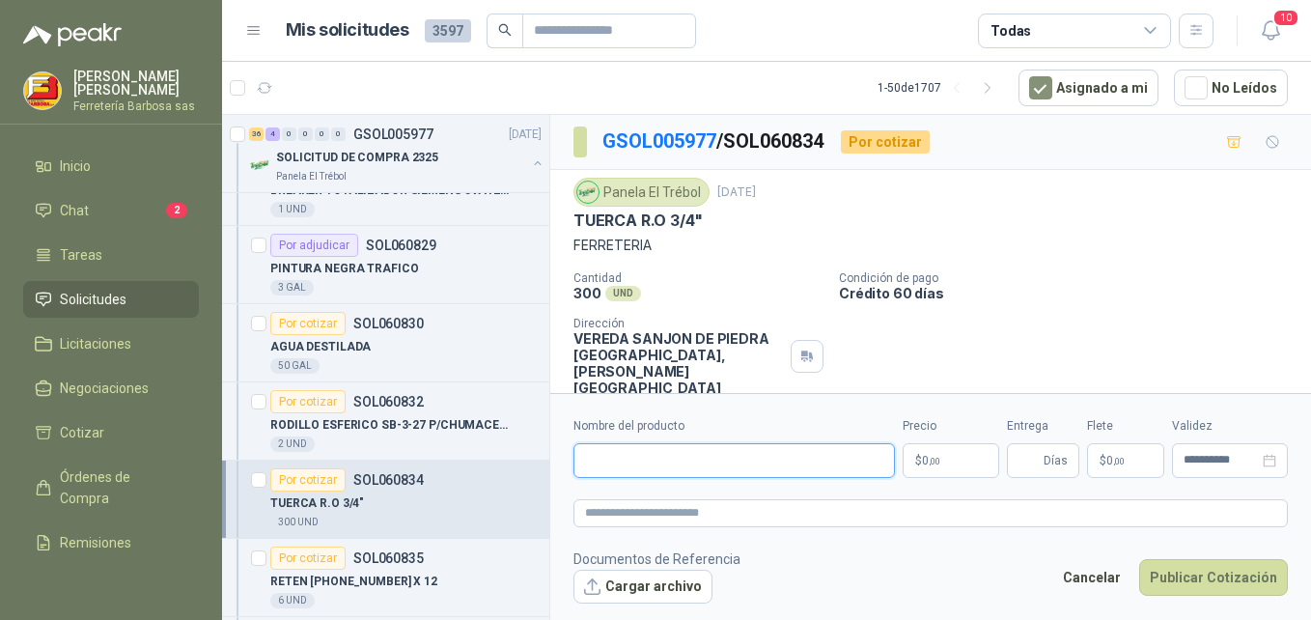
click at [635, 468] on input "Nombre del producto" at bounding box center [733, 460] width 321 height 35
paste input "**********"
type input "**********"
click at [906, 465] on p "$ 0 ,00" at bounding box center [951, 460] width 97 height 35
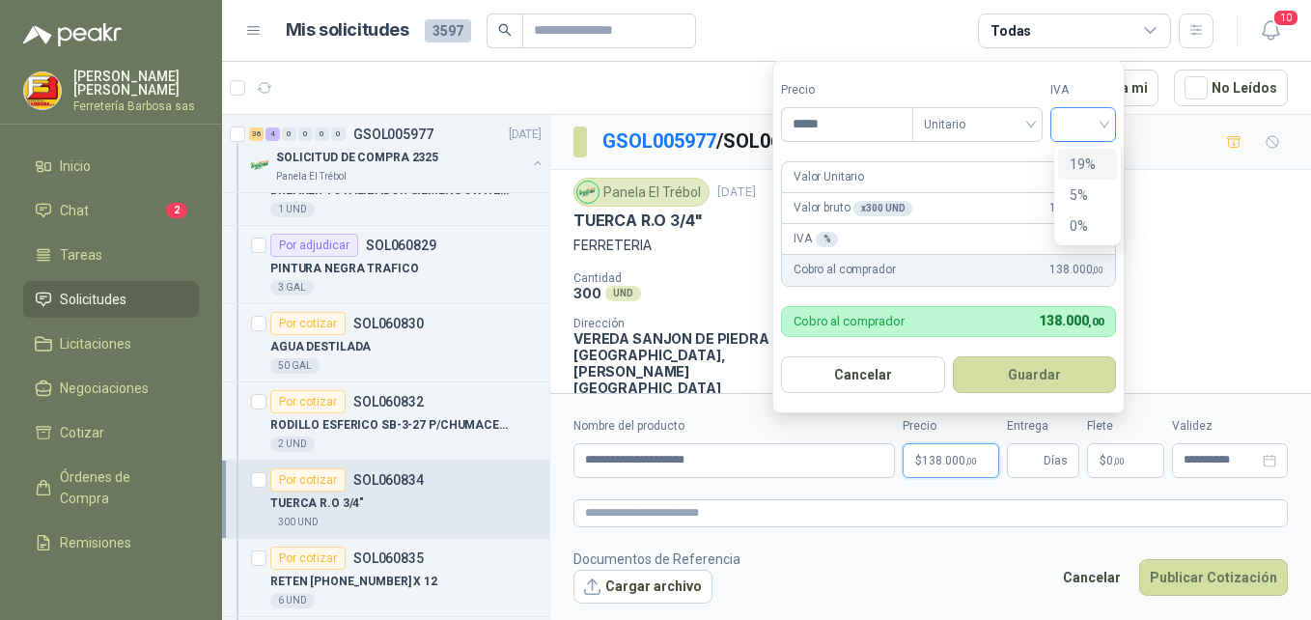
click at [1114, 114] on div at bounding box center [1083, 124] width 66 height 35
type input "*****"
click at [1070, 164] on div "19%" at bounding box center [1088, 164] width 36 height 21
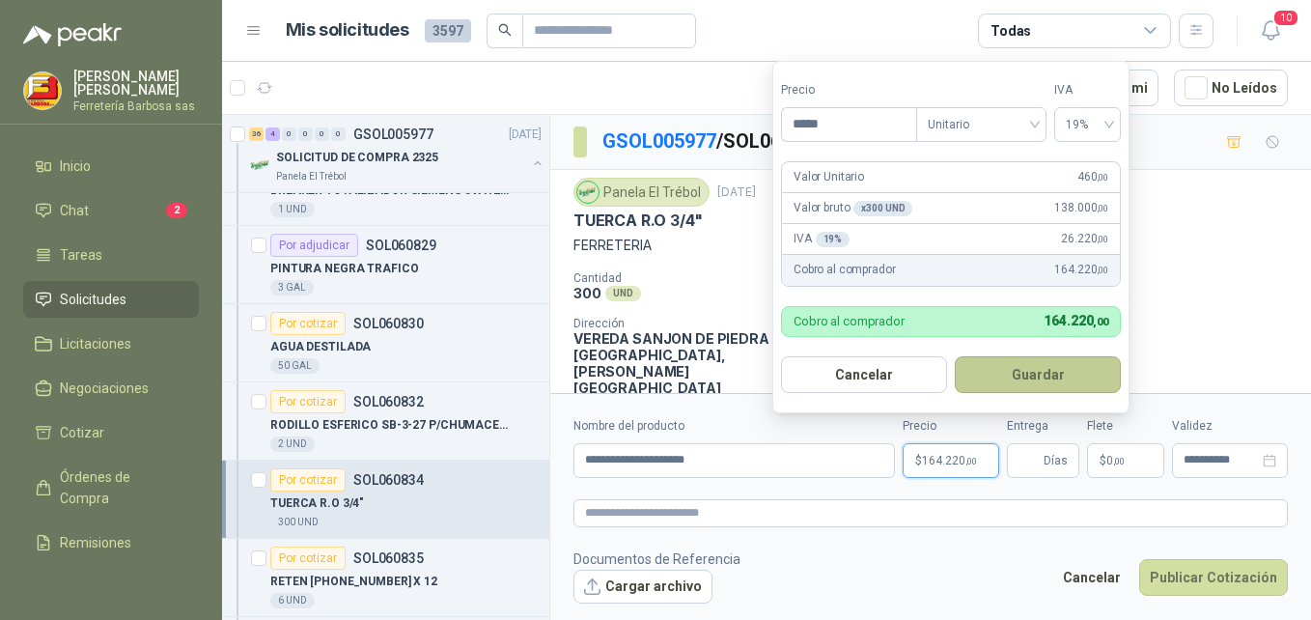
click at [994, 379] on button "Guardar" at bounding box center [1038, 374] width 166 height 37
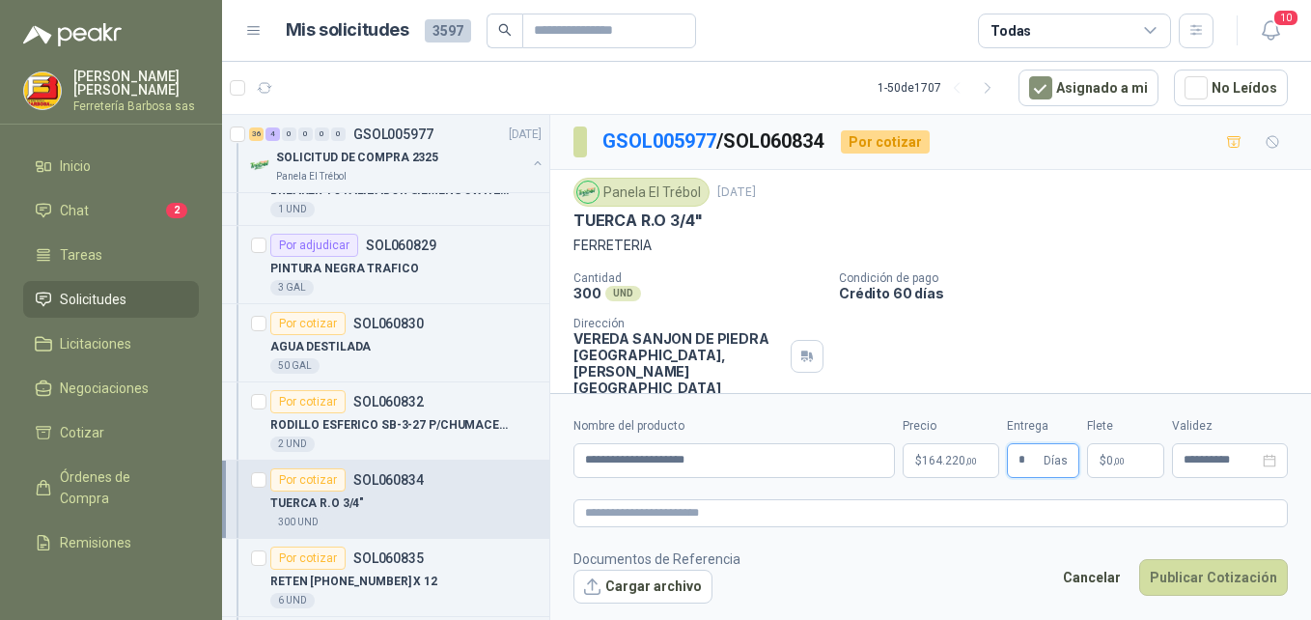
type input "*"
click at [1102, 453] on p "$ 0 ,00" at bounding box center [1125, 460] width 77 height 35
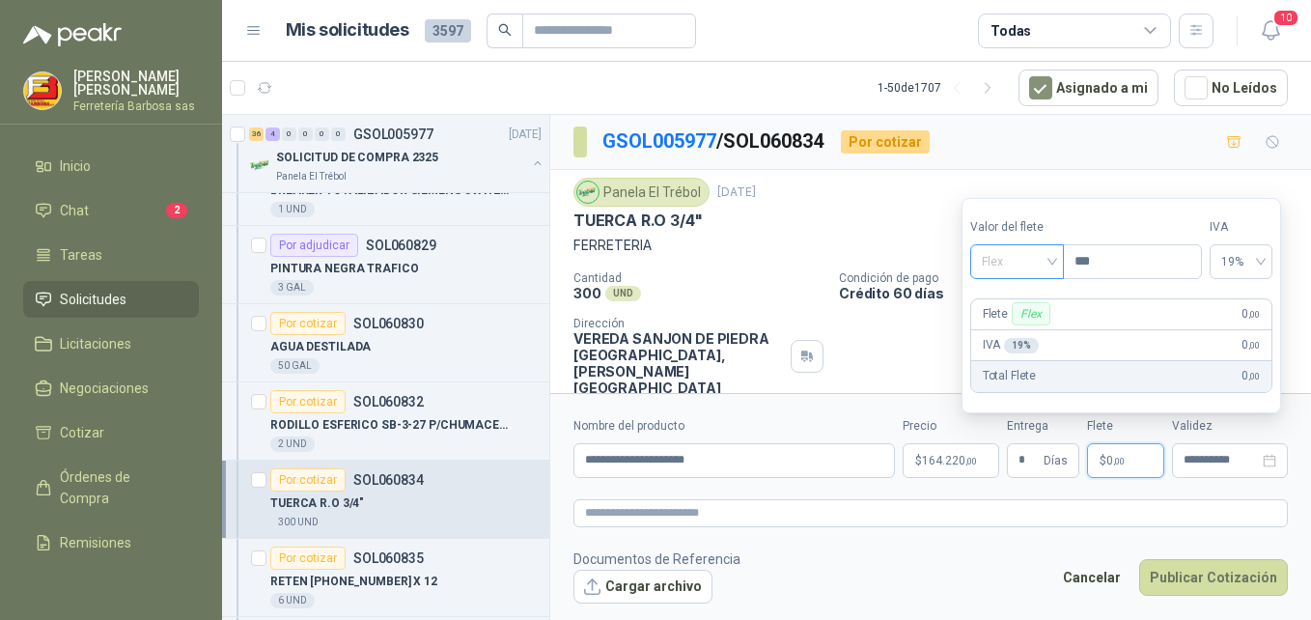
click at [1052, 261] on span "Flex" at bounding box center [1017, 261] width 70 height 29
click at [1014, 329] on div "Incluido" at bounding box center [1019, 332] width 67 height 21
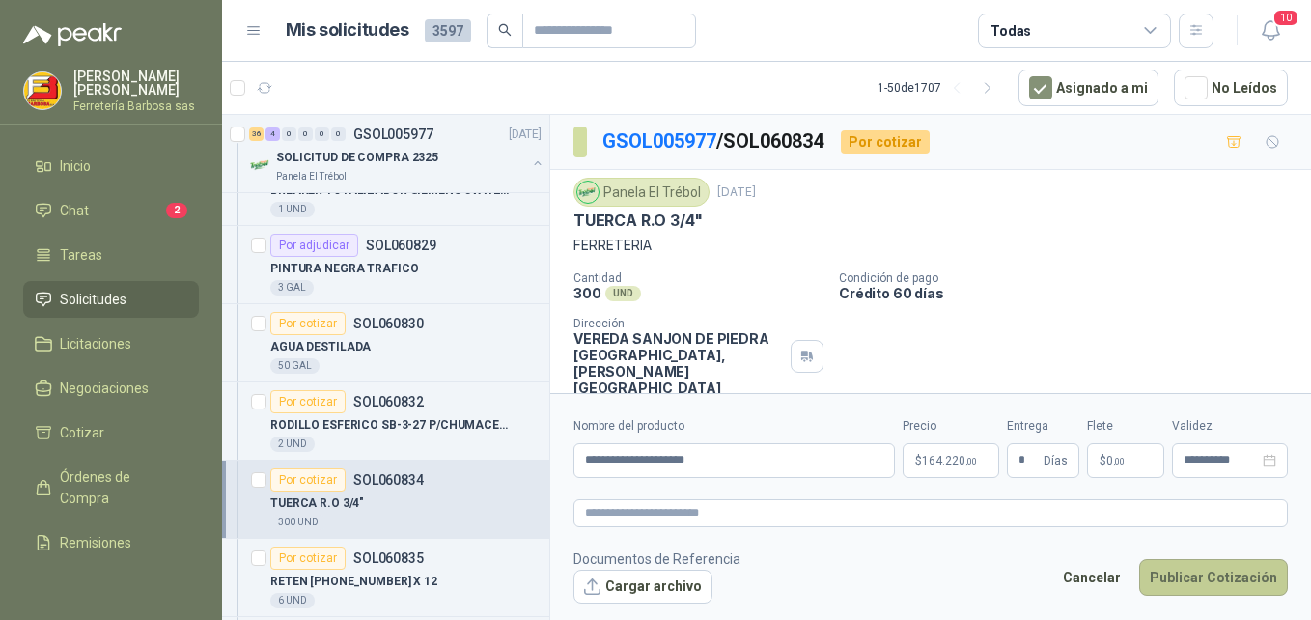
click at [1193, 576] on button "Publicar Cotización" at bounding box center [1213, 577] width 149 height 37
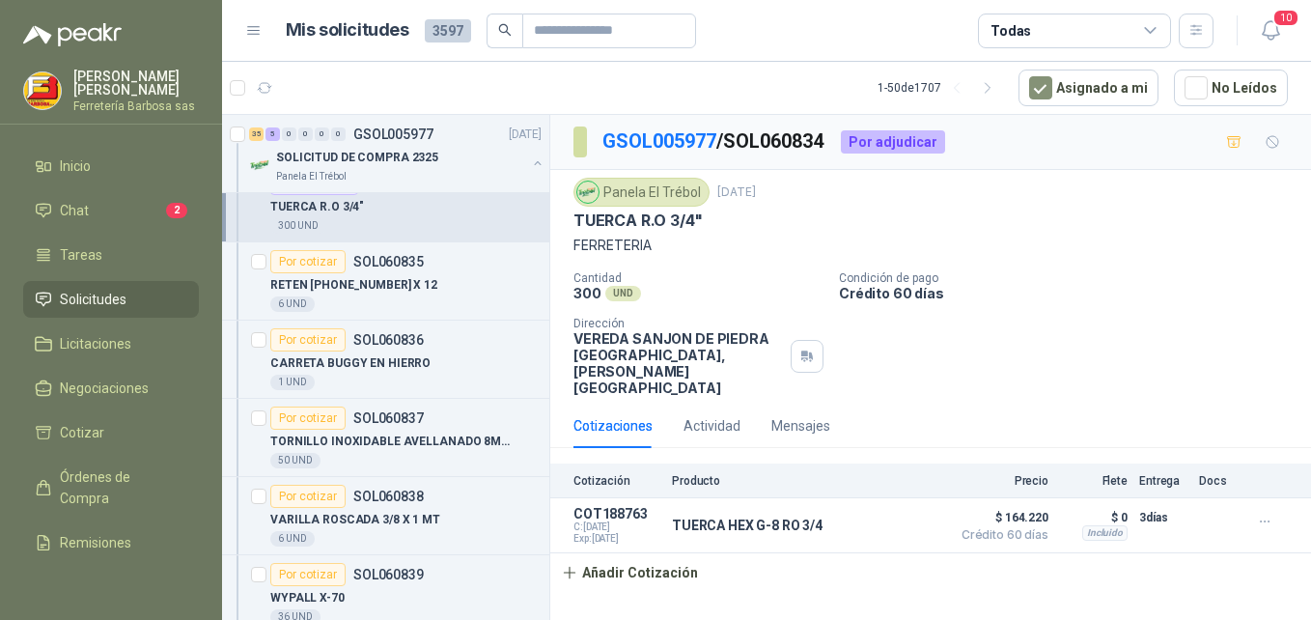
scroll to position [1591, 0]
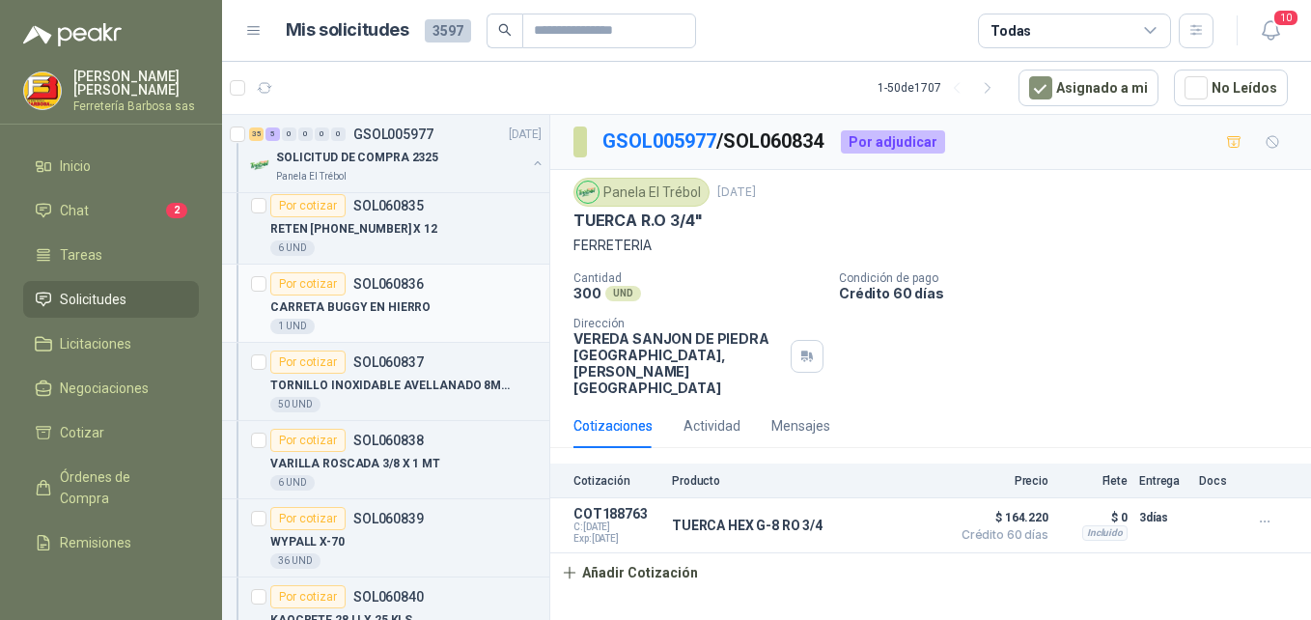
click at [313, 280] on div "Por cotizar" at bounding box center [307, 283] width 75 height 23
